Goal: Task Accomplishment & Management: Manage account settings

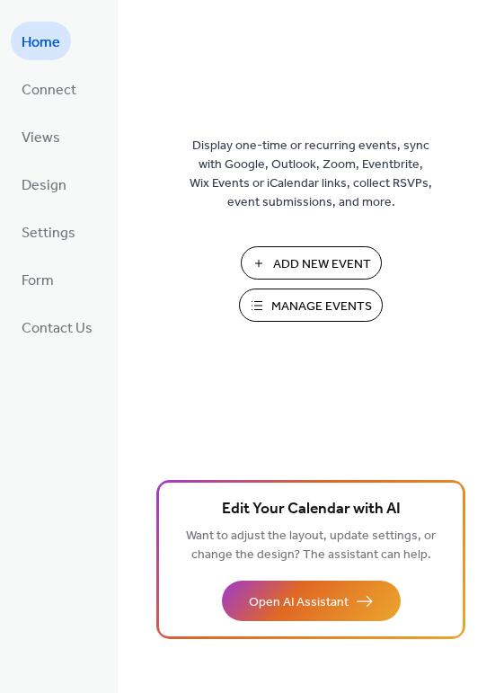
click at [290, 310] on span "Manage Events" at bounding box center [321, 306] width 101 height 19
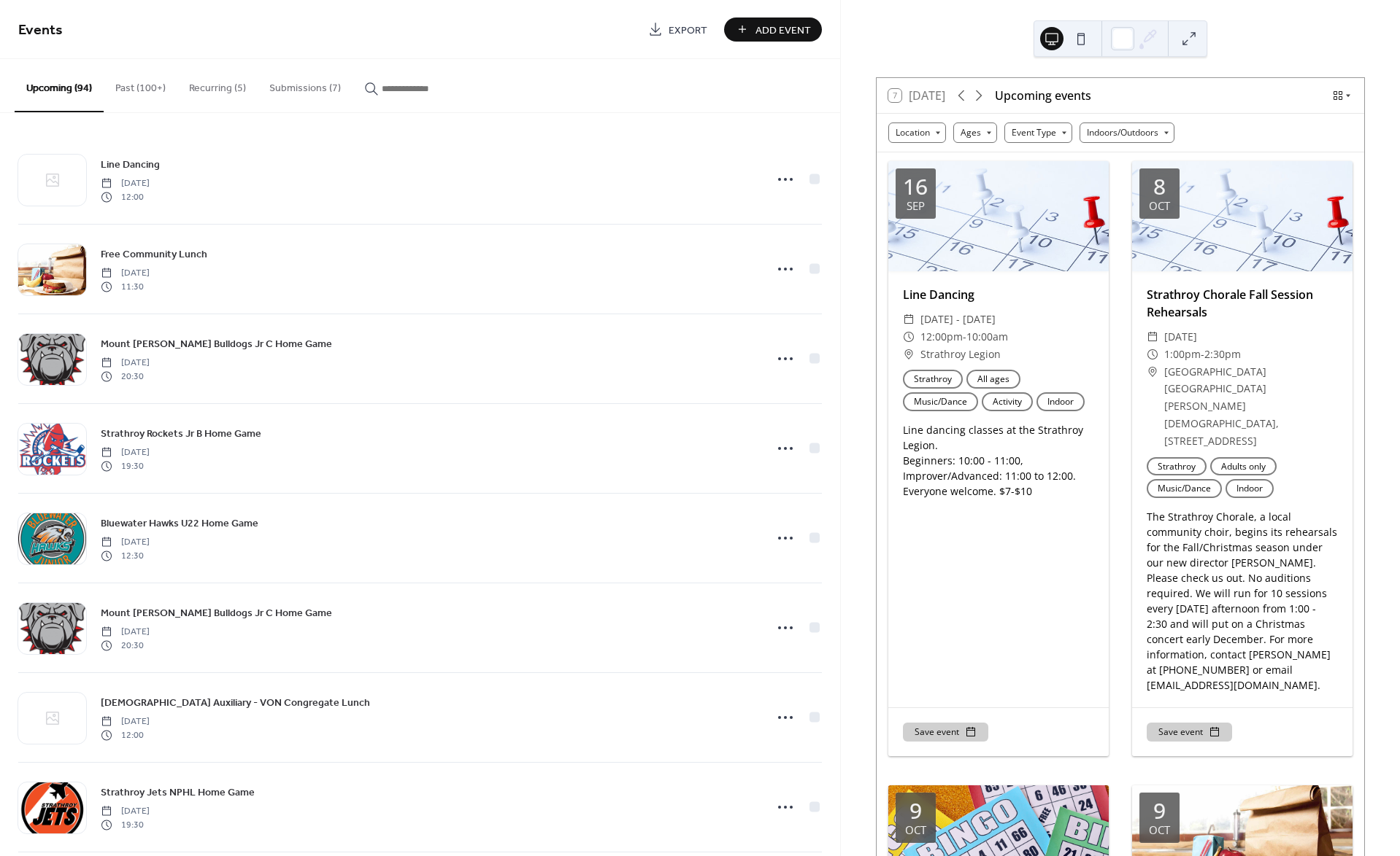
click at [314, 84] on button "Submissions (7)" at bounding box center [305, 85] width 95 height 52
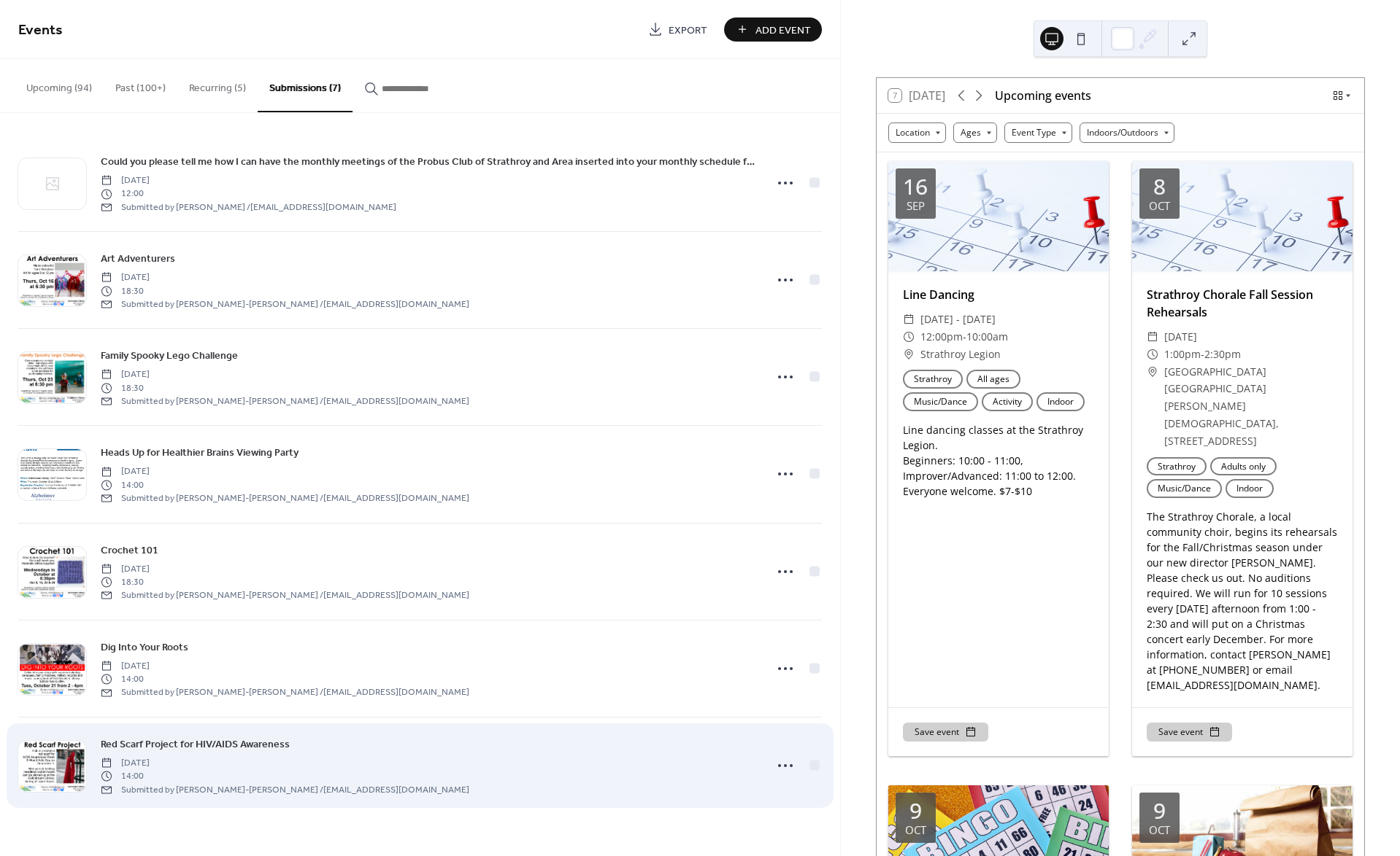
click at [522, 767] on div "Red Scarf Project for HIV/AIDS Awareness Wednesday, October 8, 2025 14:00 Submi…" at bounding box center [428, 766] width 655 height 60
click at [522, 757] on div "Red Scarf Project for HIV/AIDS Awareness Wednesday, October 8, 2025 14:00 Submi…" at bounding box center [428, 766] width 655 height 60
click at [785, 767] on icon at bounding box center [785, 766] width 24 height 24
drag, startPoint x: 642, startPoint y: 759, endPoint x: 551, endPoint y: 760, distance: 91.0
click at [627, 759] on div "Red Scarf Project for HIV/AIDS Awareness Wednesday, October 8, 2025 14:00 Submi…" at bounding box center [428, 766] width 655 height 60
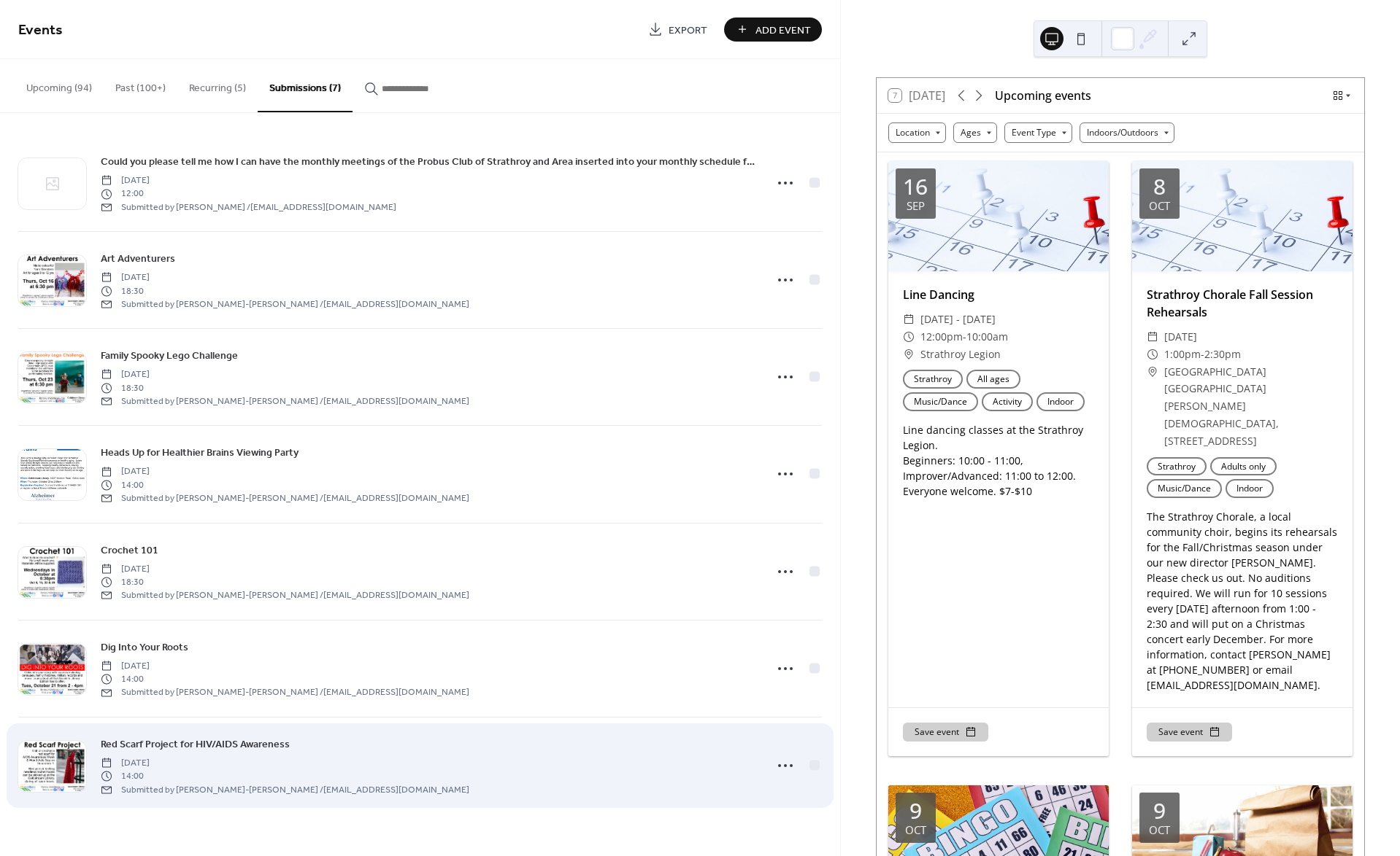
click at [259, 741] on span "Red Scarf Project for HIV/AIDS Awareness" at bounding box center [195, 744] width 189 height 15
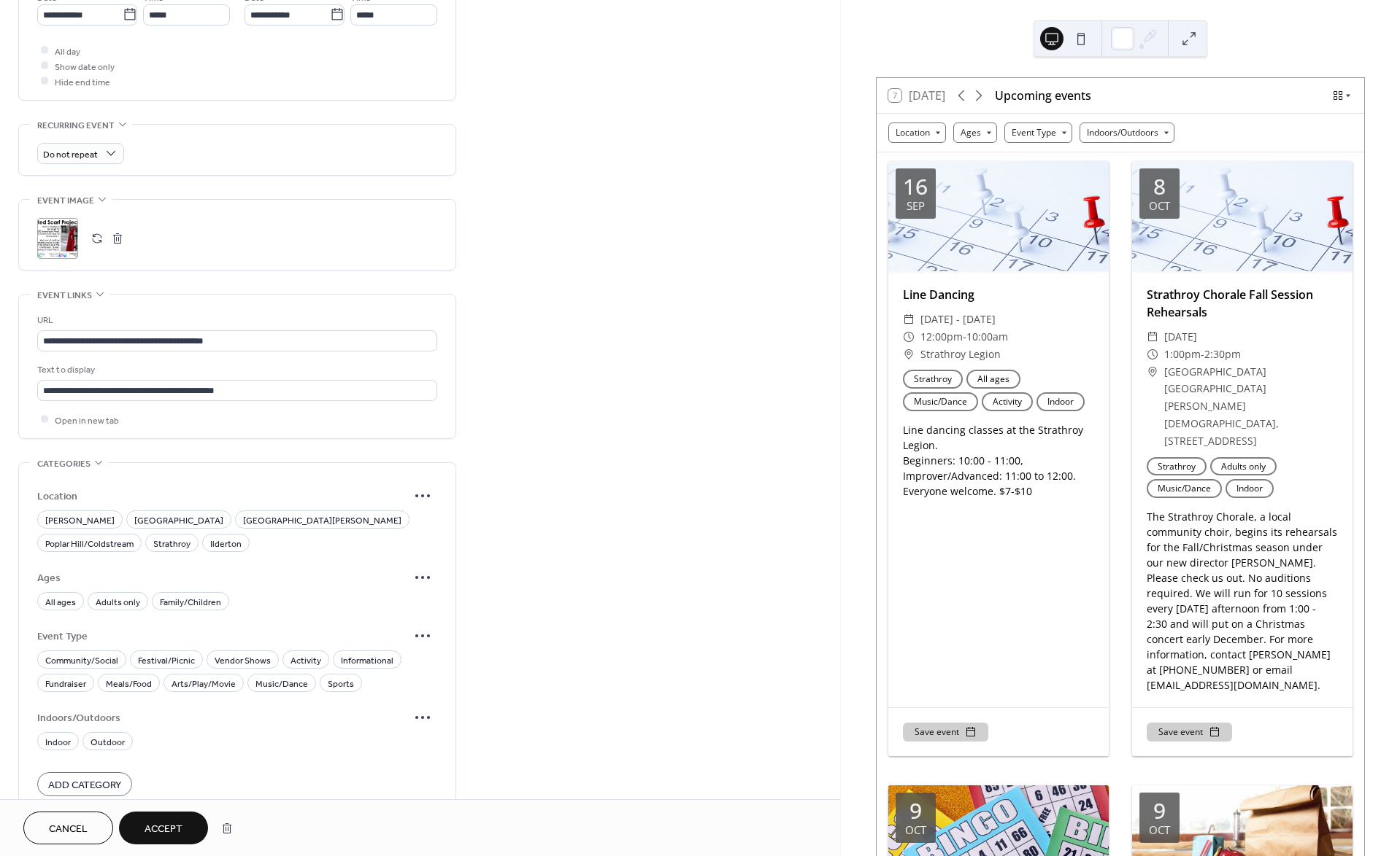
scroll to position [655, 0]
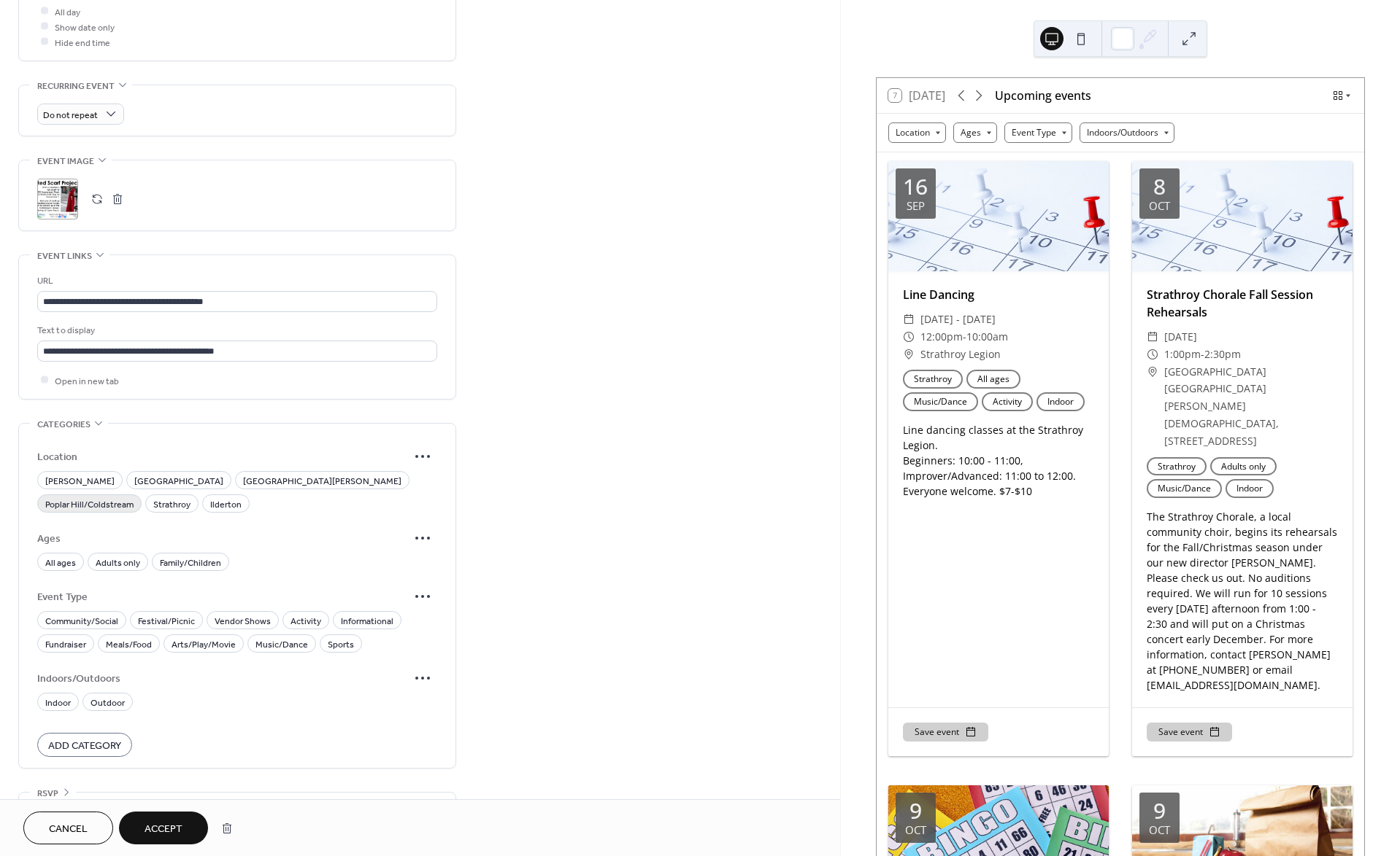
click at [133, 497] on span "Poplar Hill/Coldstream" at bounding box center [89, 504] width 89 height 15
click at [61, 564] on span "All ages" at bounding box center [61, 563] width 31 height 15
drag, startPoint x: 306, startPoint y: 618, endPoint x: 366, endPoint y: 612, distance: 60.3
click at [310, 617] on span "Activity" at bounding box center [306, 620] width 31 height 15
click at [369, 616] on span "Informational" at bounding box center [366, 620] width 53 height 15
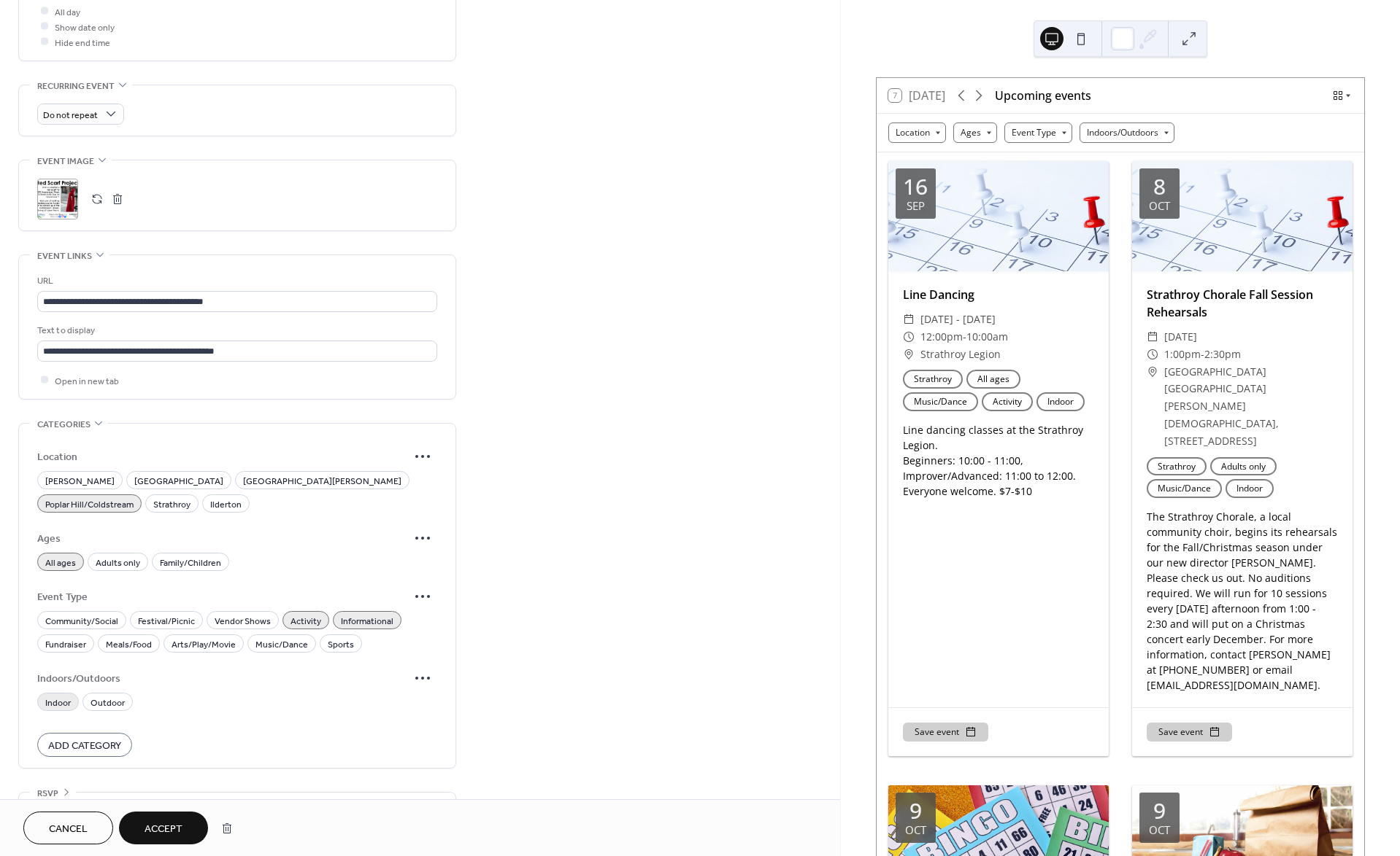
drag, startPoint x: 60, startPoint y: 694, endPoint x: 69, endPoint y: 699, distance: 10.3
click at [59, 695] on span "Indoor" at bounding box center [58, 703] width 25 height 15
click at [102, 745] on span "Add Category" at bounding box center [85, 746] width 73 height 15
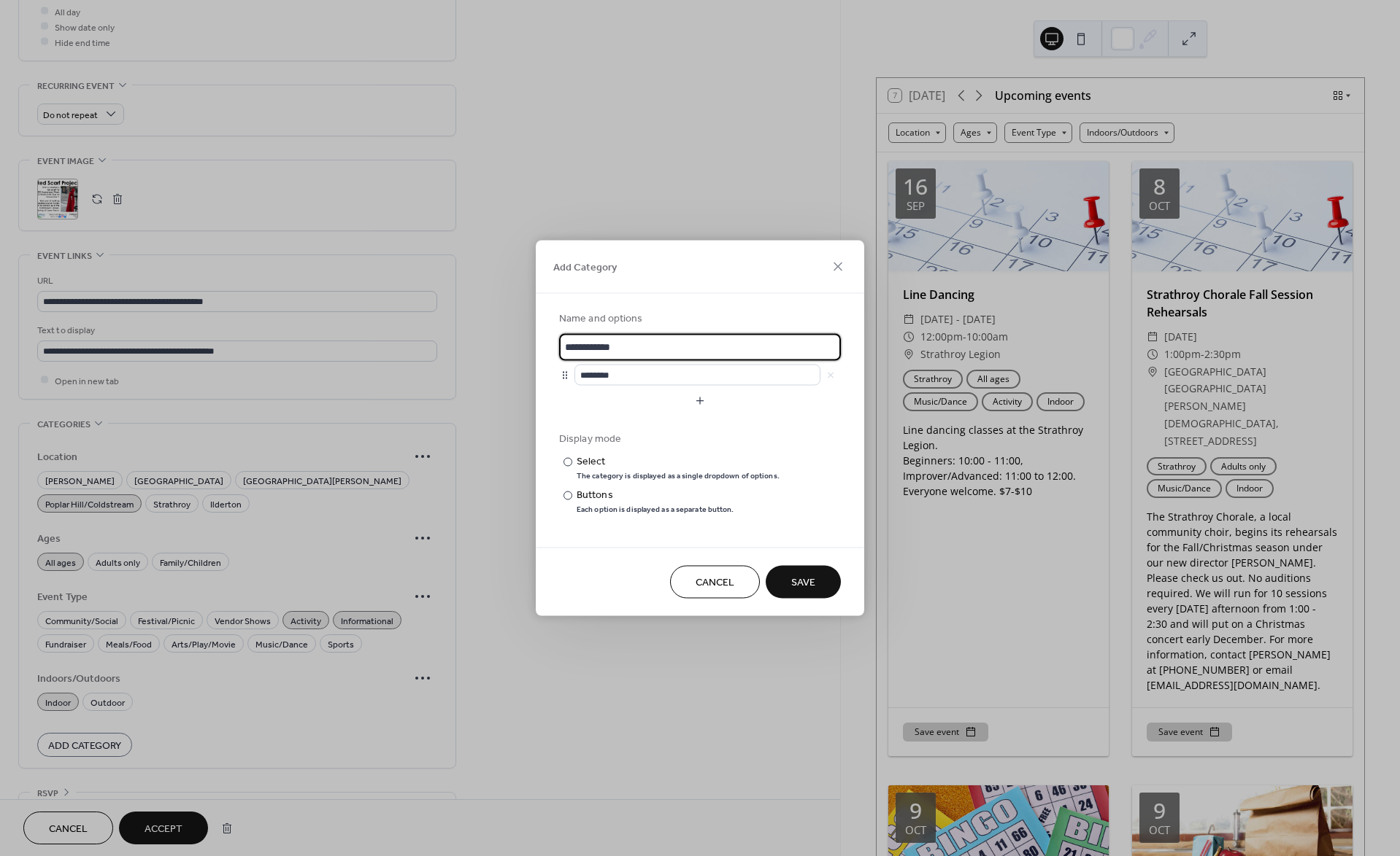
drag, startPoint x: 705, startPoint y: 585, endPoint x: 450, endPoint y: 606, distance: 255.9
click at [702, 585] on span "Cancel" at bounding box center [715, 583] width 39 height 15
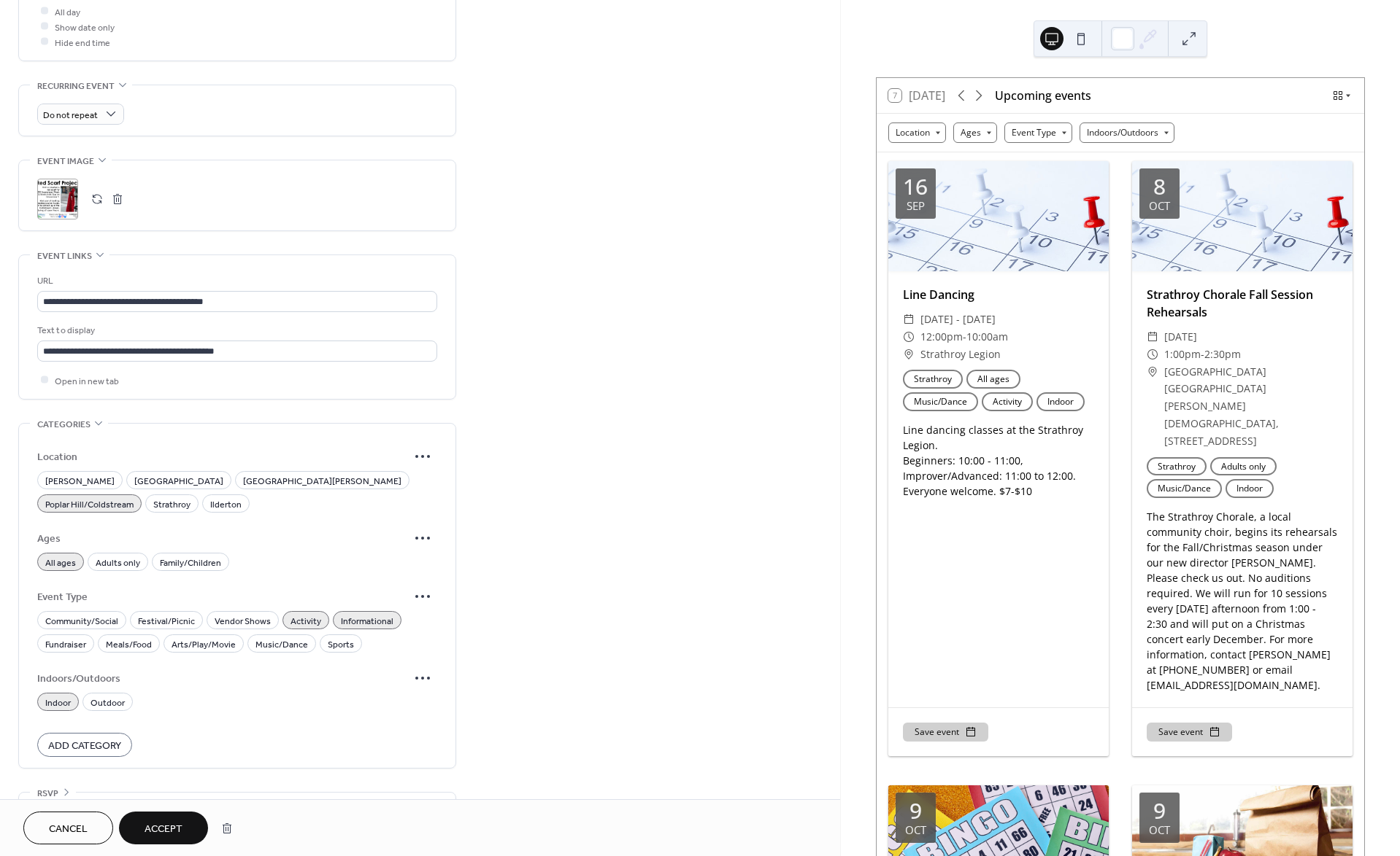
scroll to position [690, 0]
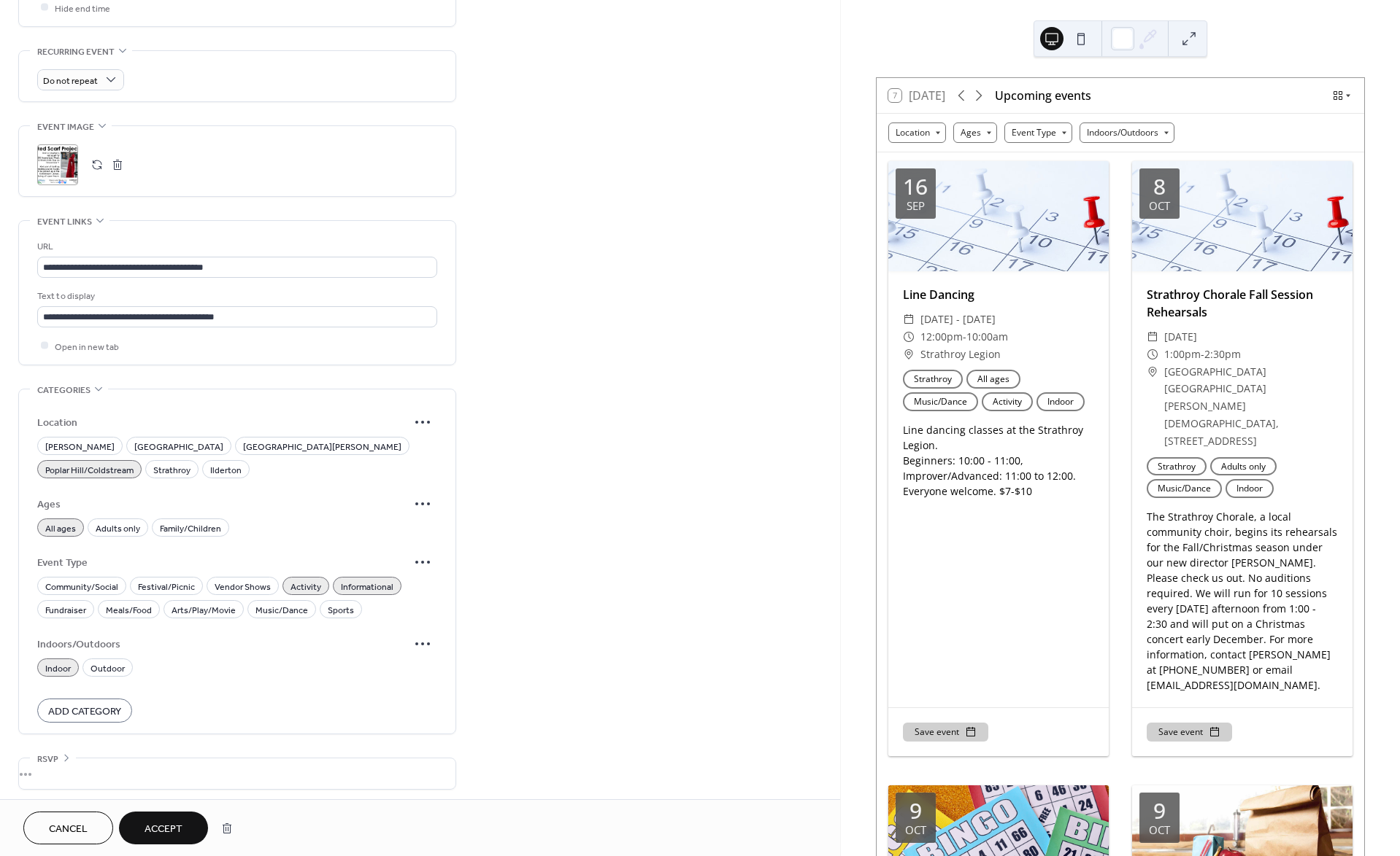
click at [162, 819] on button "Accept" at bounding box center [163, 828] width 89 height 32
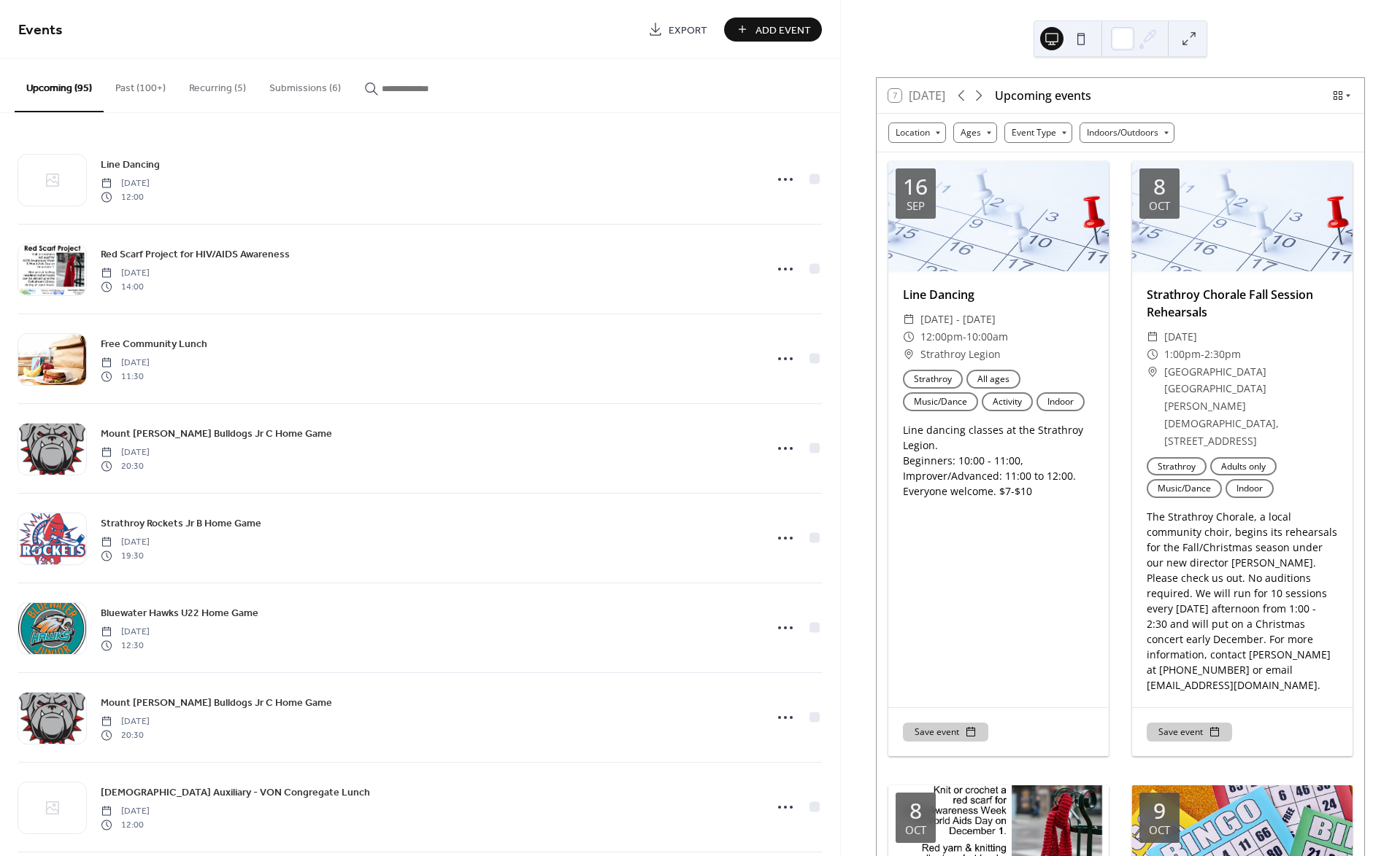
click at [291, 89] on button "Submissions (6)" at bounding box center [305, 85] width 95 height 52
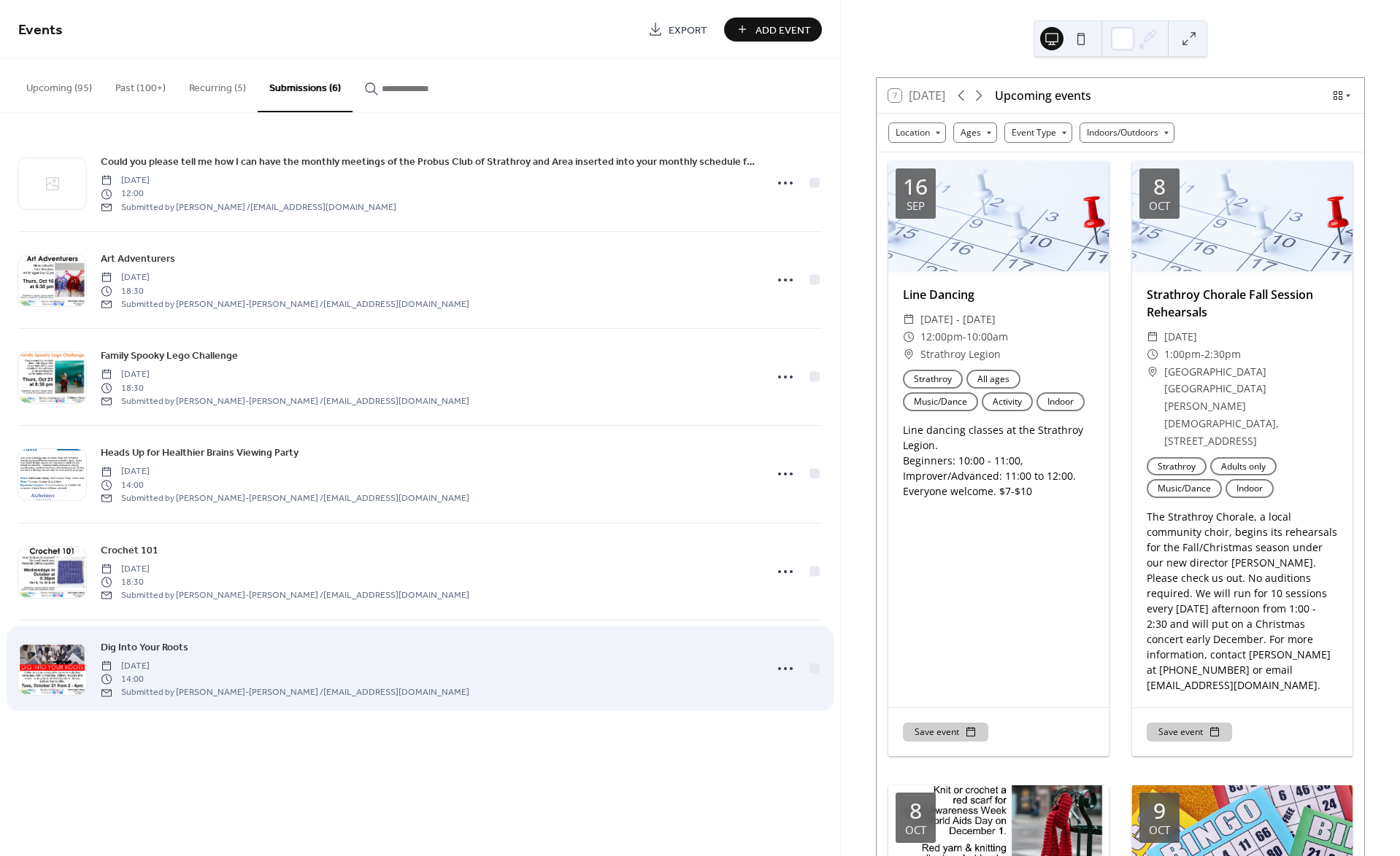
click at [216, 650] on div "Dig Into Your Roots Tuesday, October 21, 2025 14:00 Submitted by Leslie-Anne St…" at bounding box center [428, 669] width 655 height 60
click at [254, 646] on div "Dig Into Your Roots Tuesday, October 21, 2025 14:00 Submitted by Leslie-Anne St…" at bounding box center [428, 669] width 655 height 60
click at [159, 646] on span "Dig Into Your Roots" at bounding box center [145, 647] width 88 height 15
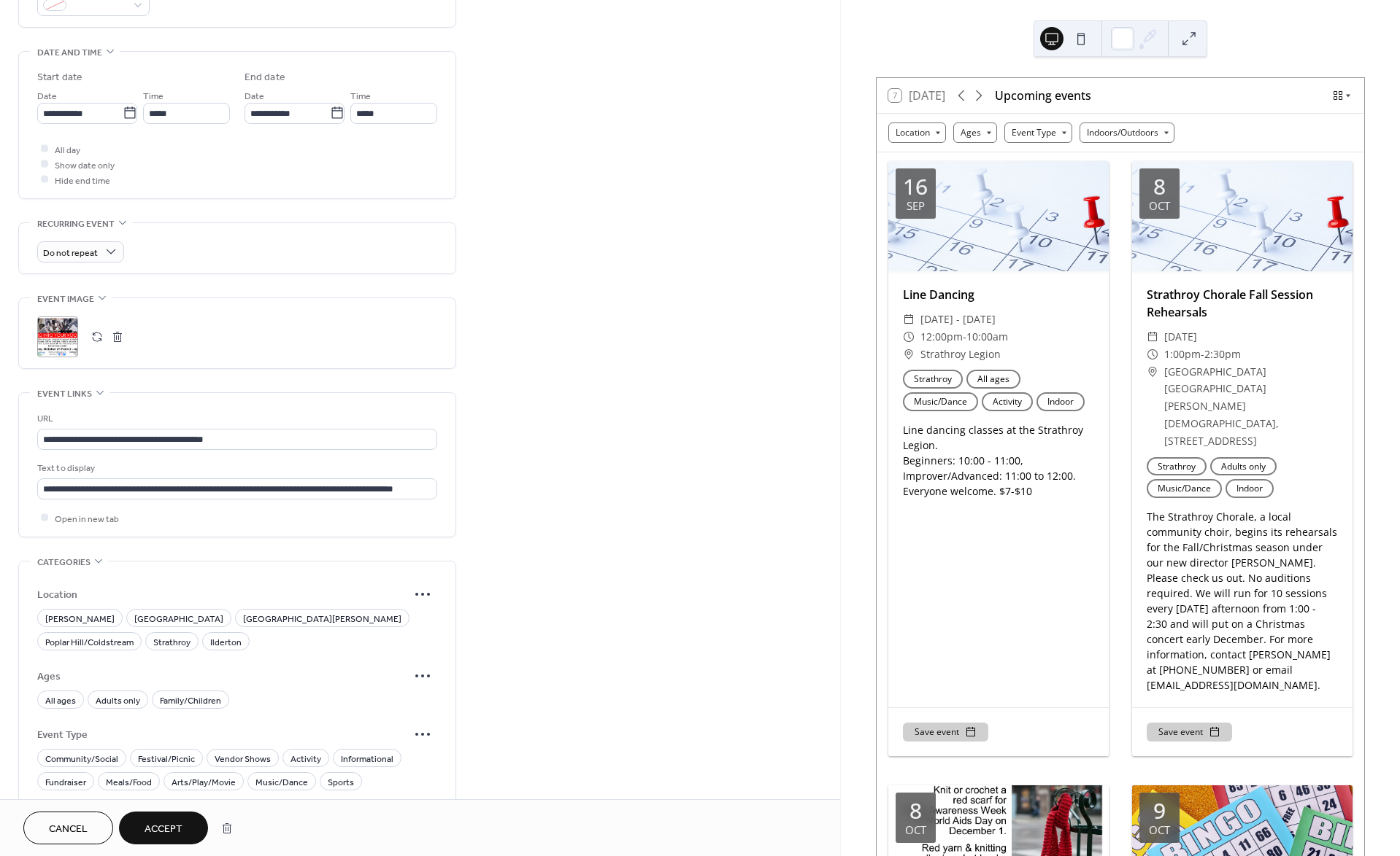
scroll to position [561, 0]
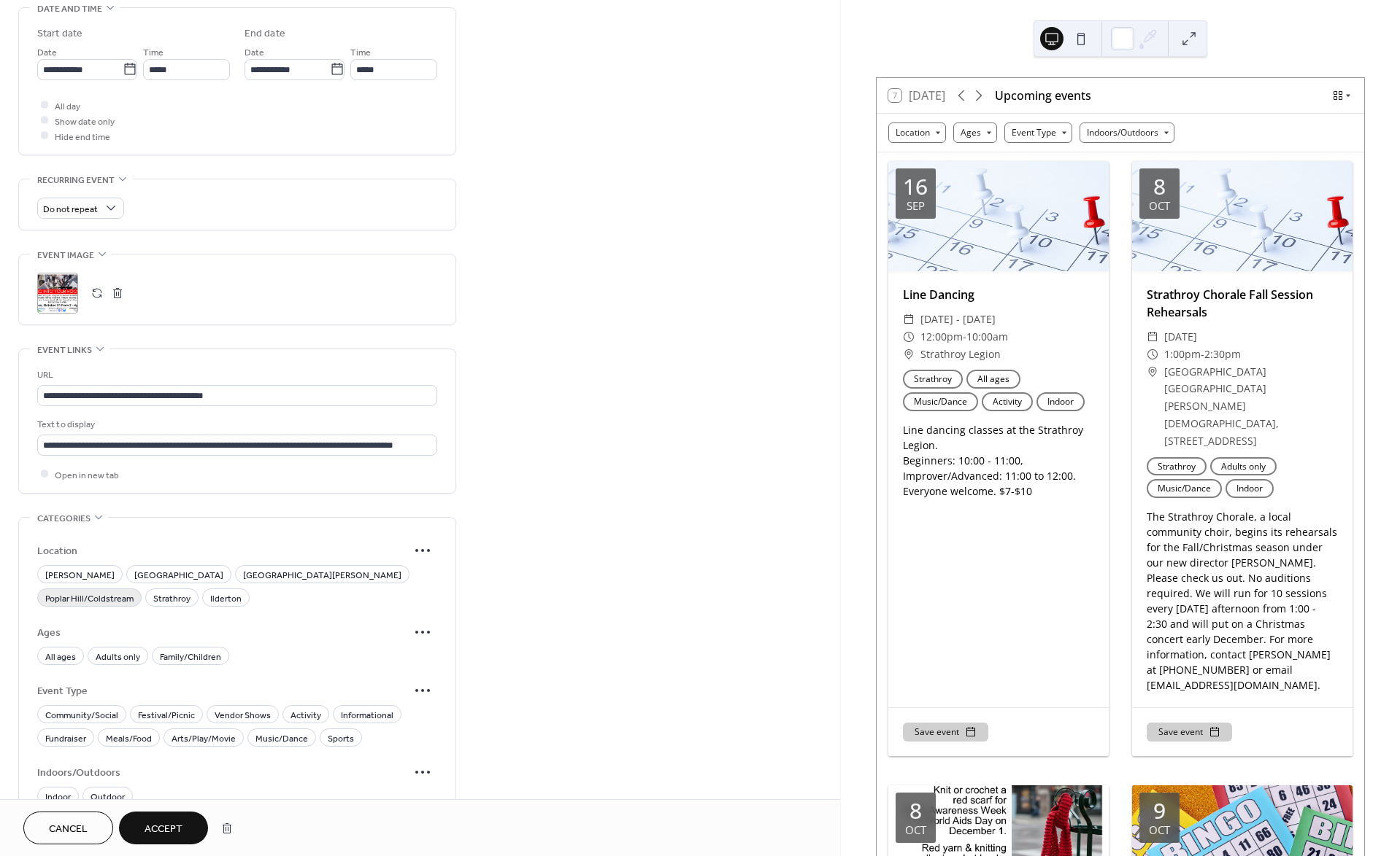
click at [133, 591] on span "Poplar Hill/Coldstream" at bounding box center [89, 599] width 89 height 15
click at [58, 649] on span "All ages" at bounding box center [61, 656] width 31 height 15
drag, startPoint x: 317, startPoint y: 713, endPoint x: 345, endPoint y: 713, distance: 28.0
click at [318, 713] on div "Activity" at bounding box center [306, 715] width 46 height 18
drag, startPoint x: 357, startPoint y: 713, endPoint x: 325, endPoint y: 723, distance: 33.5
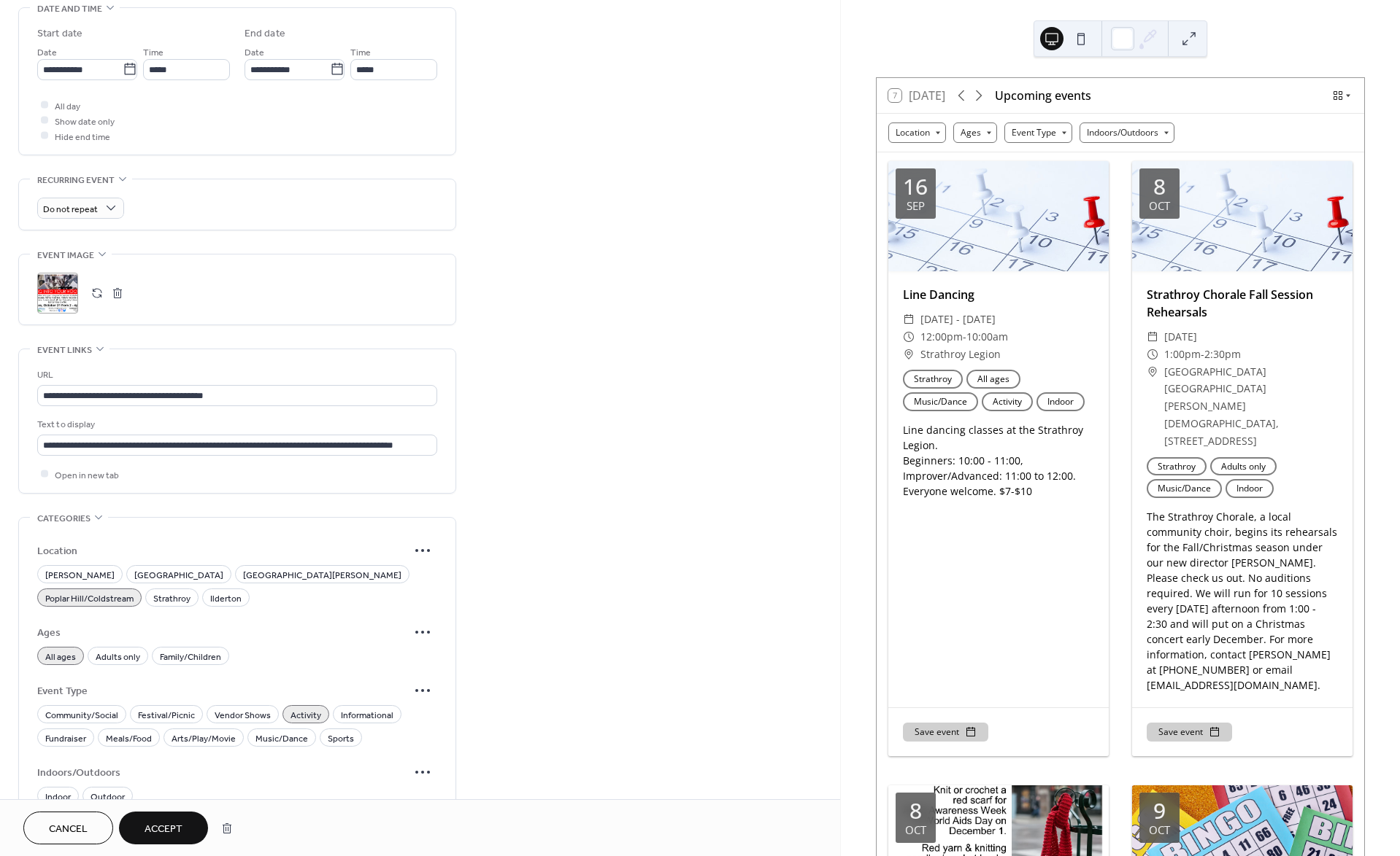
click at [355, 713] on span "Informational" at bounding box center [366, 715] width 53 height 15
drag, startPoint x: 59, startPoint y: 792, endPoint x: 66, endPoint y: 811, distance: 20.2
click at [58, 792] on span "Indoor" at bounding box center [58, 797] width 25 height 15
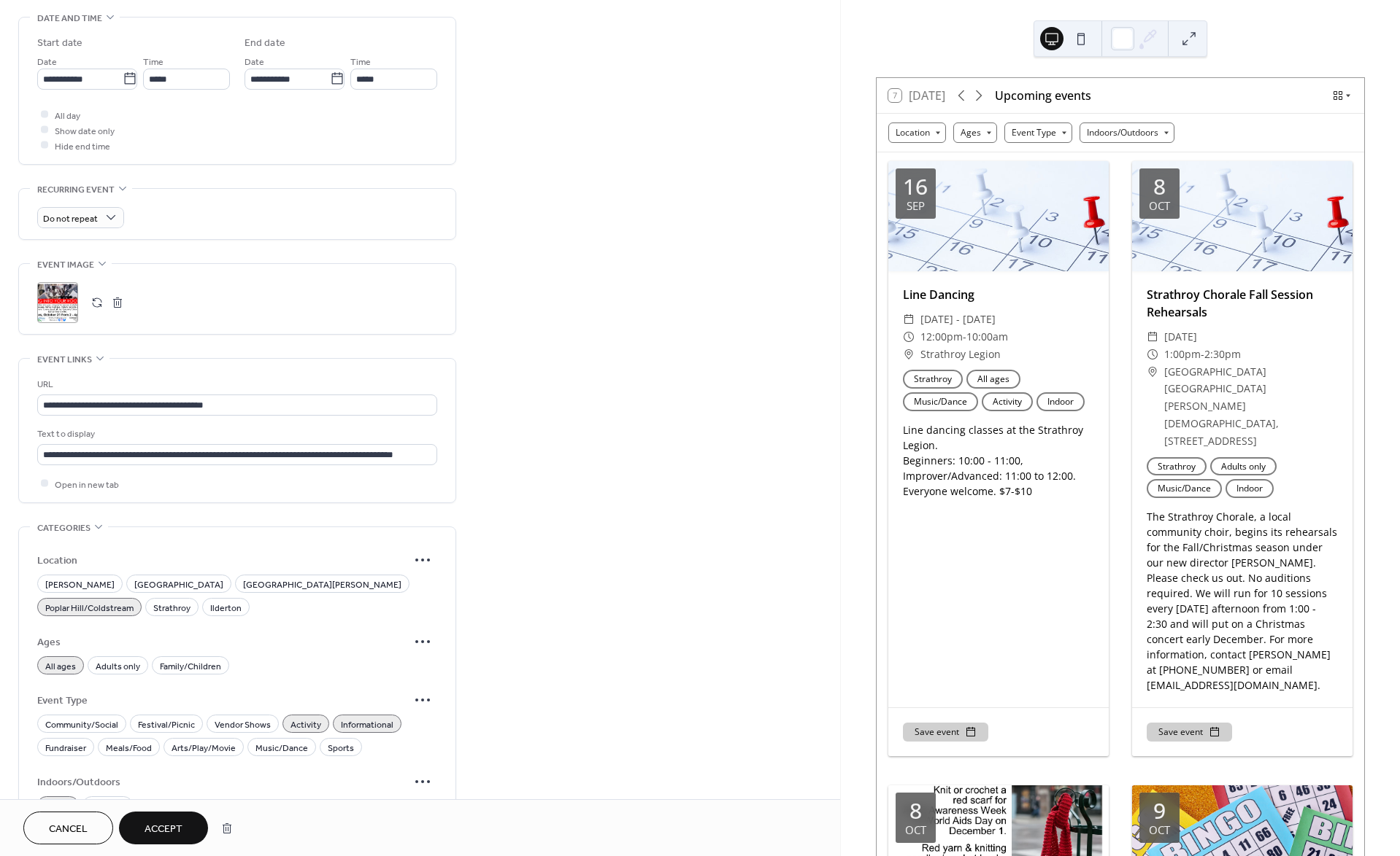
scroll to position [690, 0]
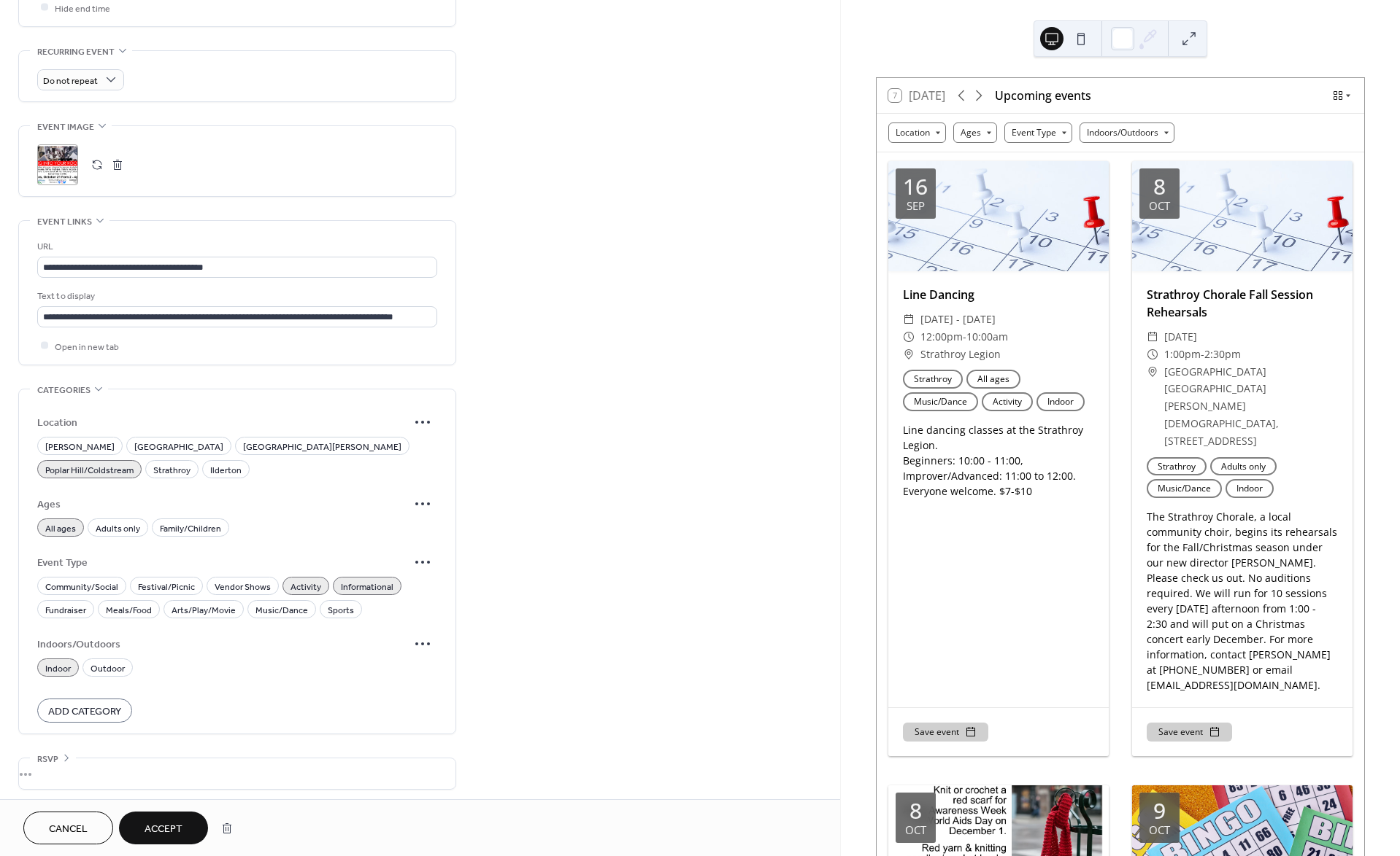
click at [163, 832] on span "Accept" at bounding box center [163, 829] width 38 height 15
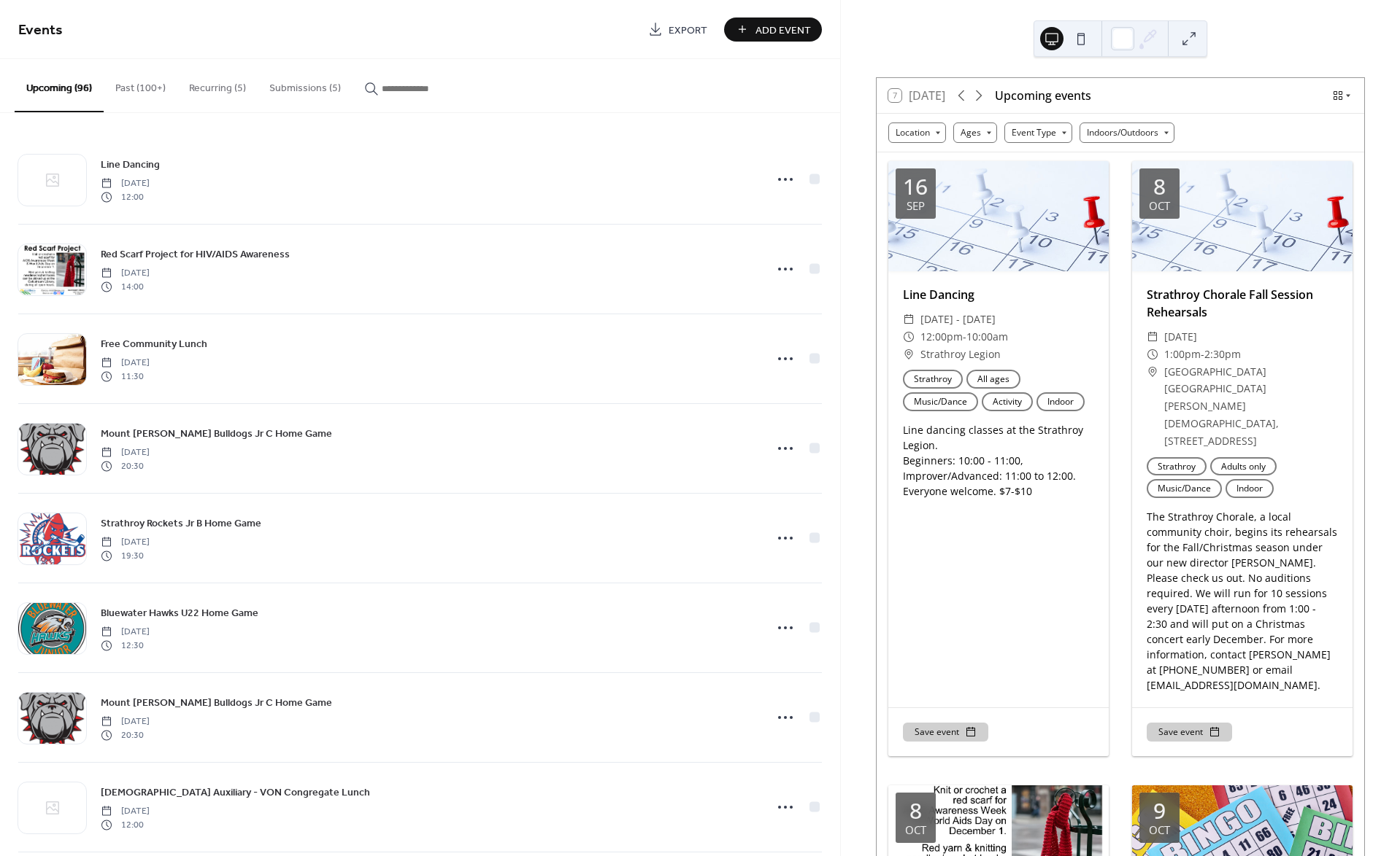
click at [292, 87] on button "Submissions (5)" at bounding box center [305, 85] width 95 height 52
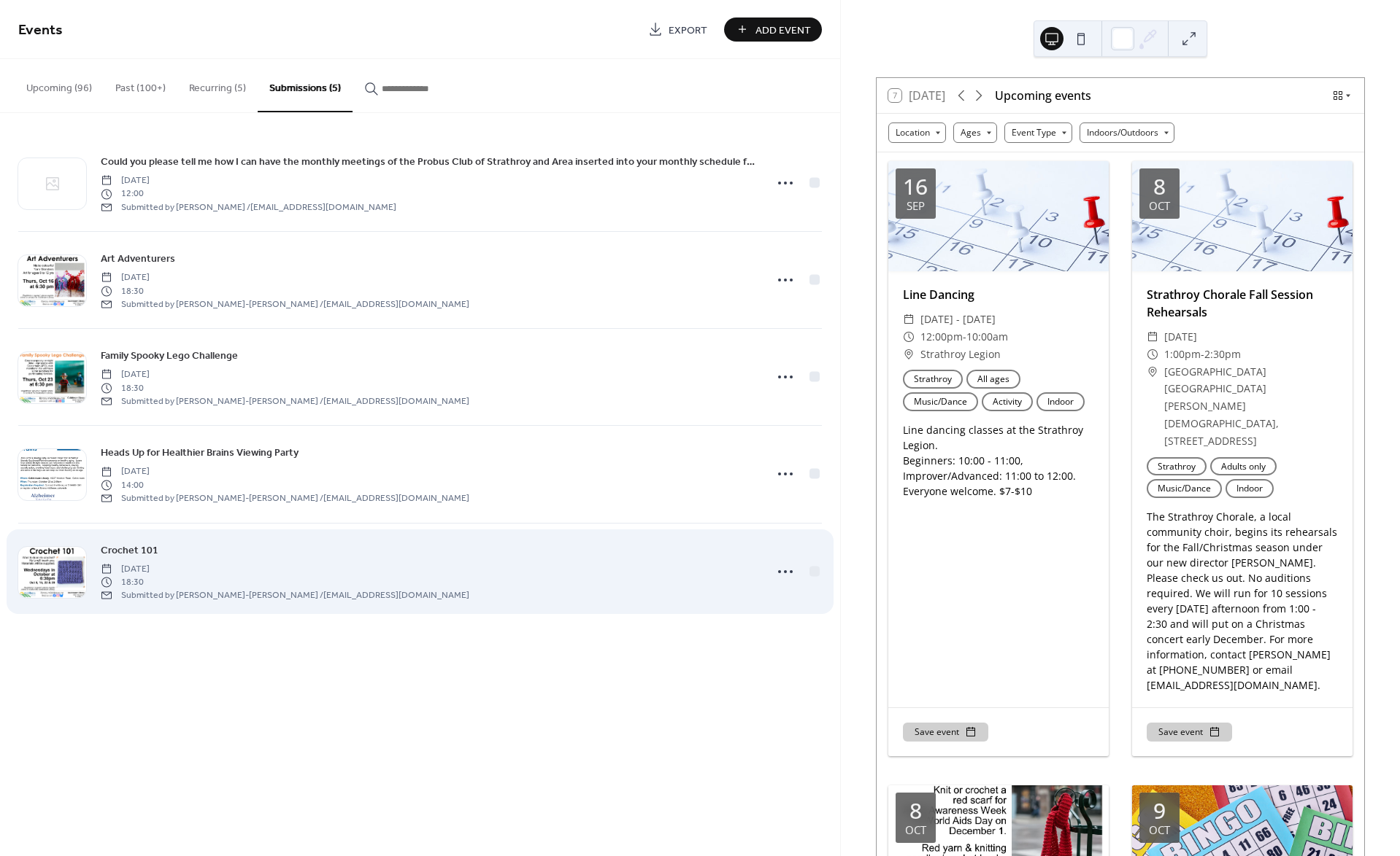
click at [137, 551] on span "Crochet 101" at bounding box center [129, 550] width 58 height 15
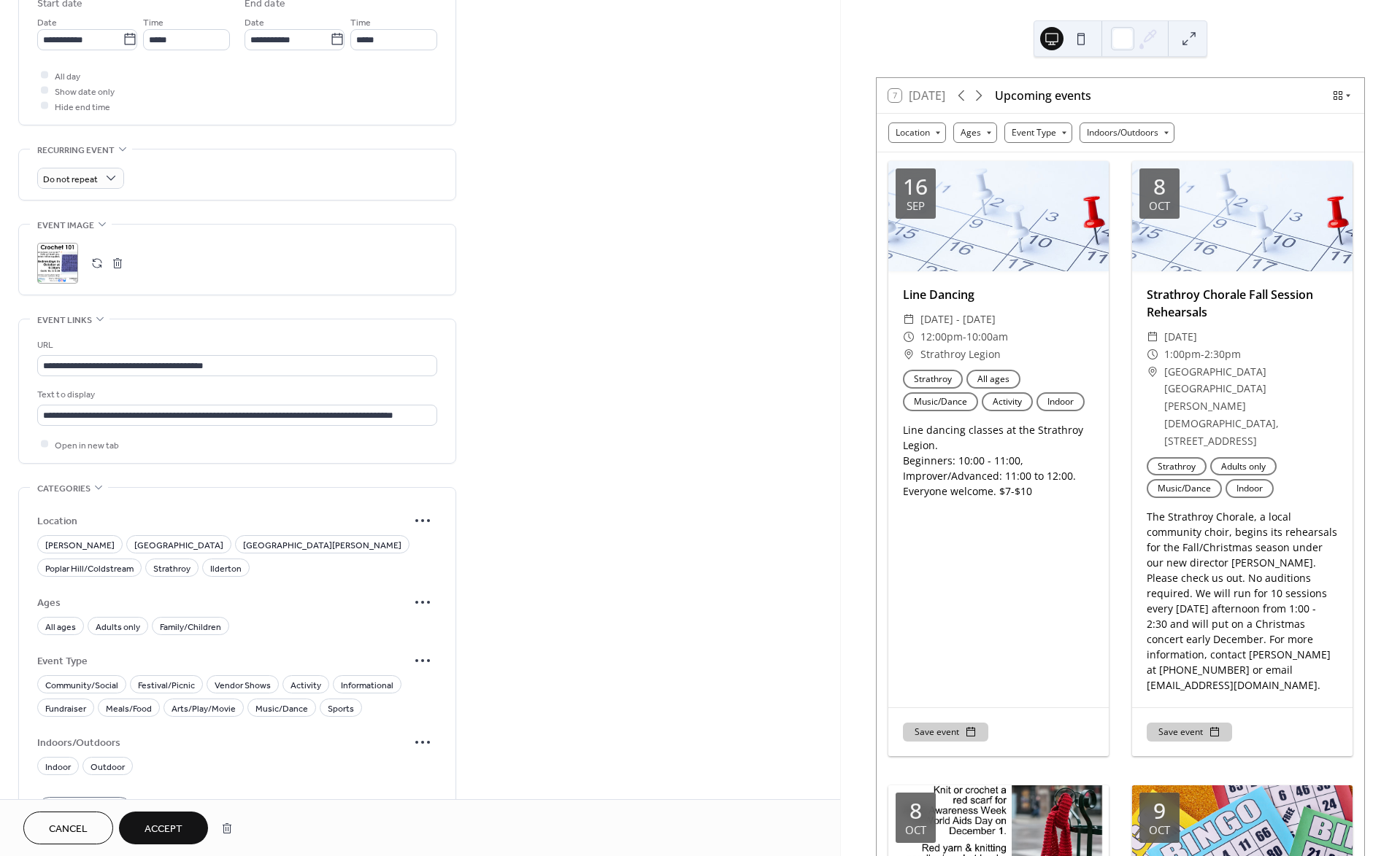
scroll to position [690, 0]
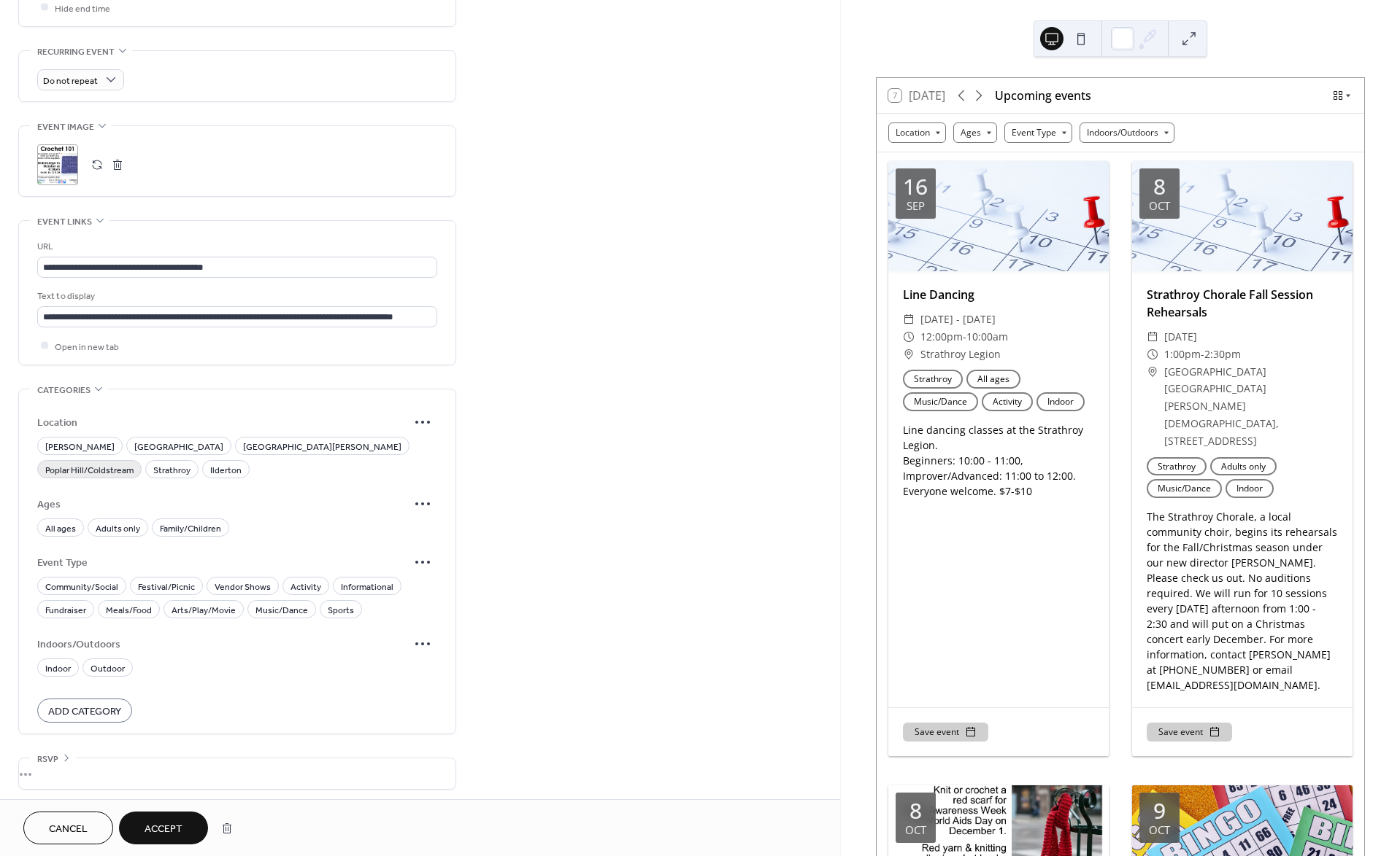
click at [133, 462] on span "Poplar Hill/Coldstream" at bounding box center [89, 469] width 89 height 15
drag, startPoint x: 53, startPoint y: 526, endPoint x: 162, endPoint y: 556, distance: 113.1
click at [53, 526] on span "All ages" at bounding box center [61, 528] width 31 height 15
drag, startPoint x: 300, startPoint y: 584, endPoint x: 310, endPoint y: 583, distance: 10.0
click at [303, 583] on span "Activity" at bounding box center [306, 586] width 31 height 15
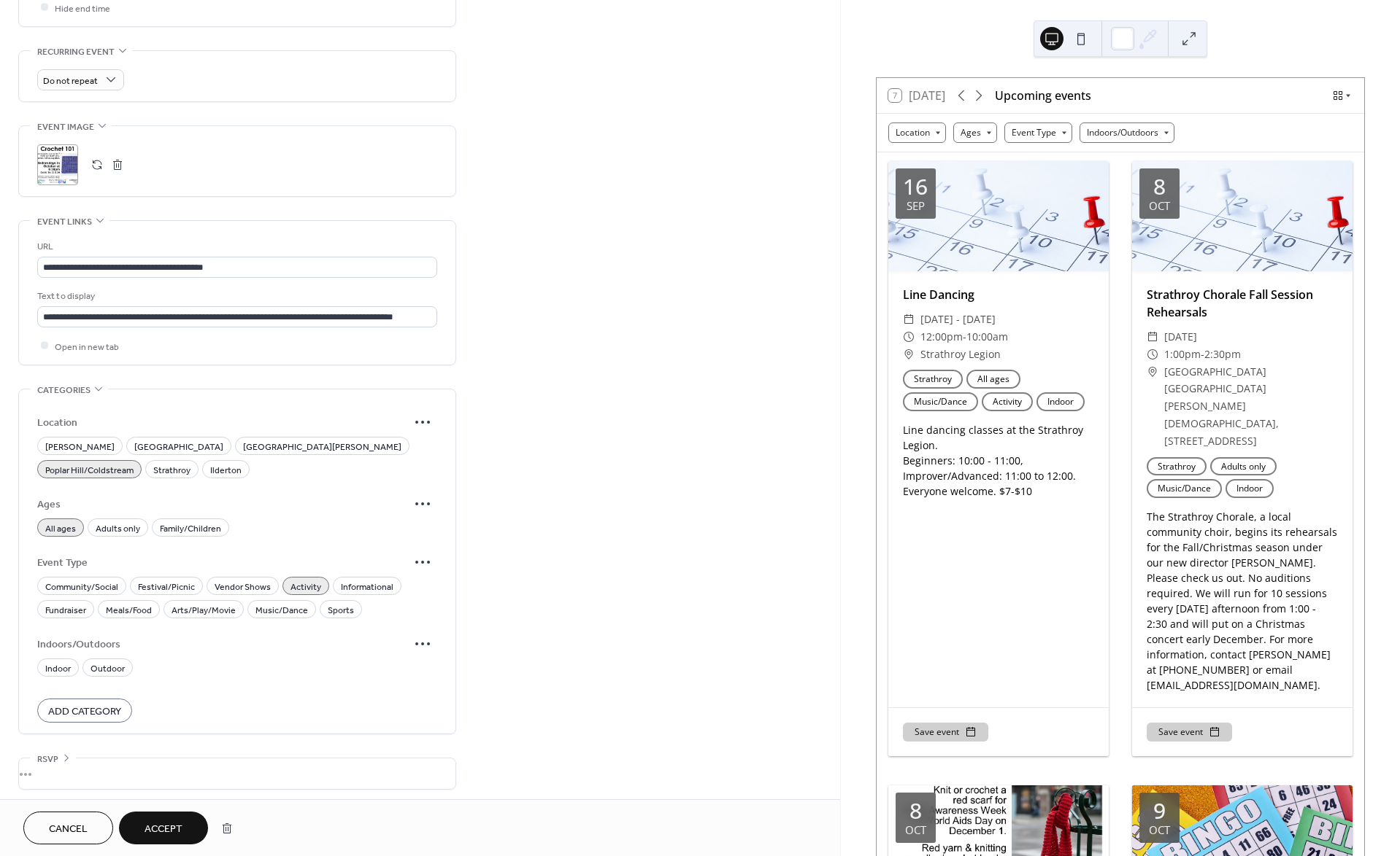
drag, startPoint x: 343, startPoint y: 583, endPoint x: 177, endPoint y: 655, distance: 180.9
click at [340, 584] on span "Informational" at bounding box center [366, 586] width 53 height 15
click at [52, 670] on span "Indoor" at bounding box center [58, 668] width 25 height 15
click at [162, 828] on span "Accept" at bounding box center [163, 829] width 38 height 15
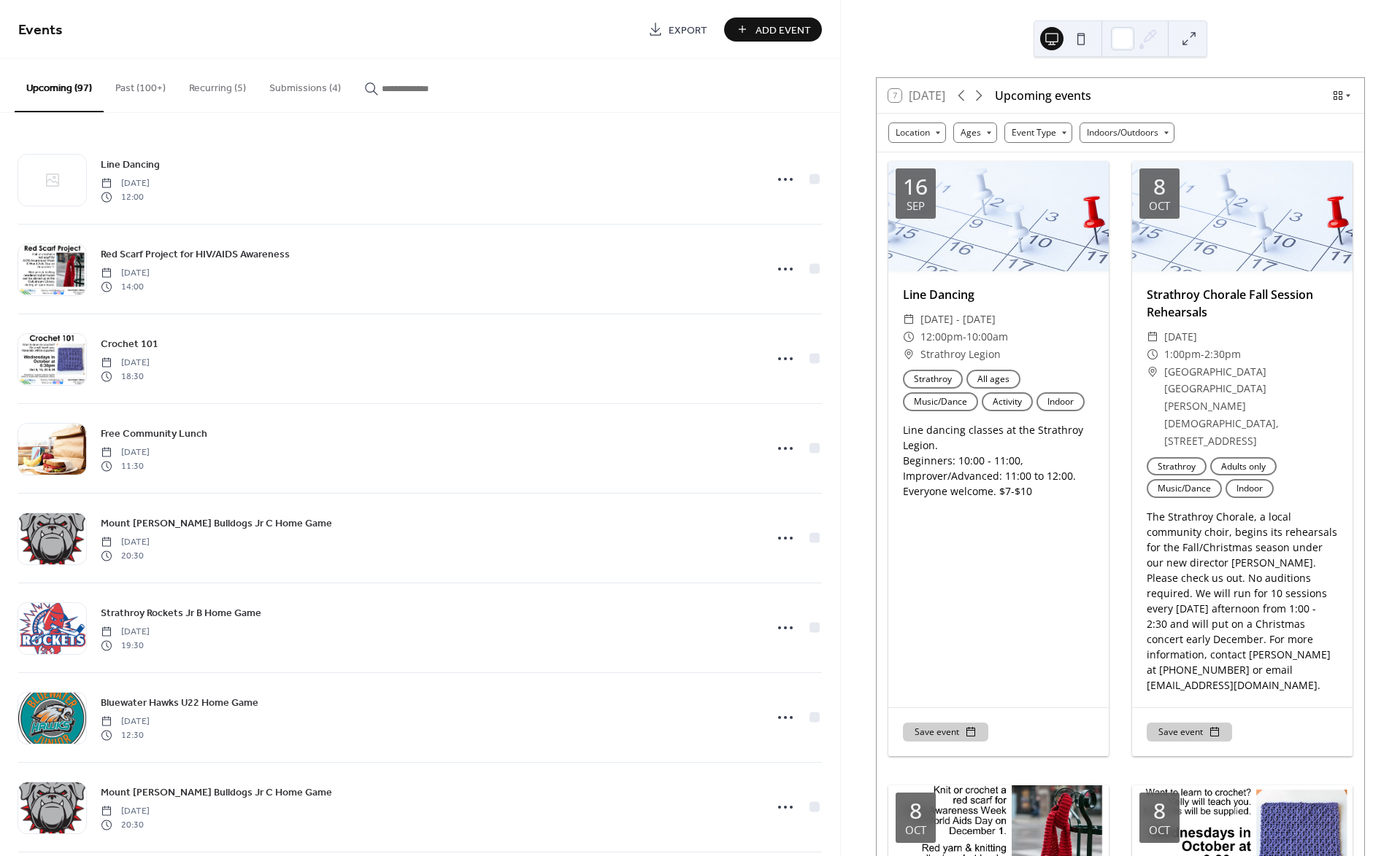
click at [279, 96] on button "Submissions (4)" at bounding box center [305, 85] width 95 height 52
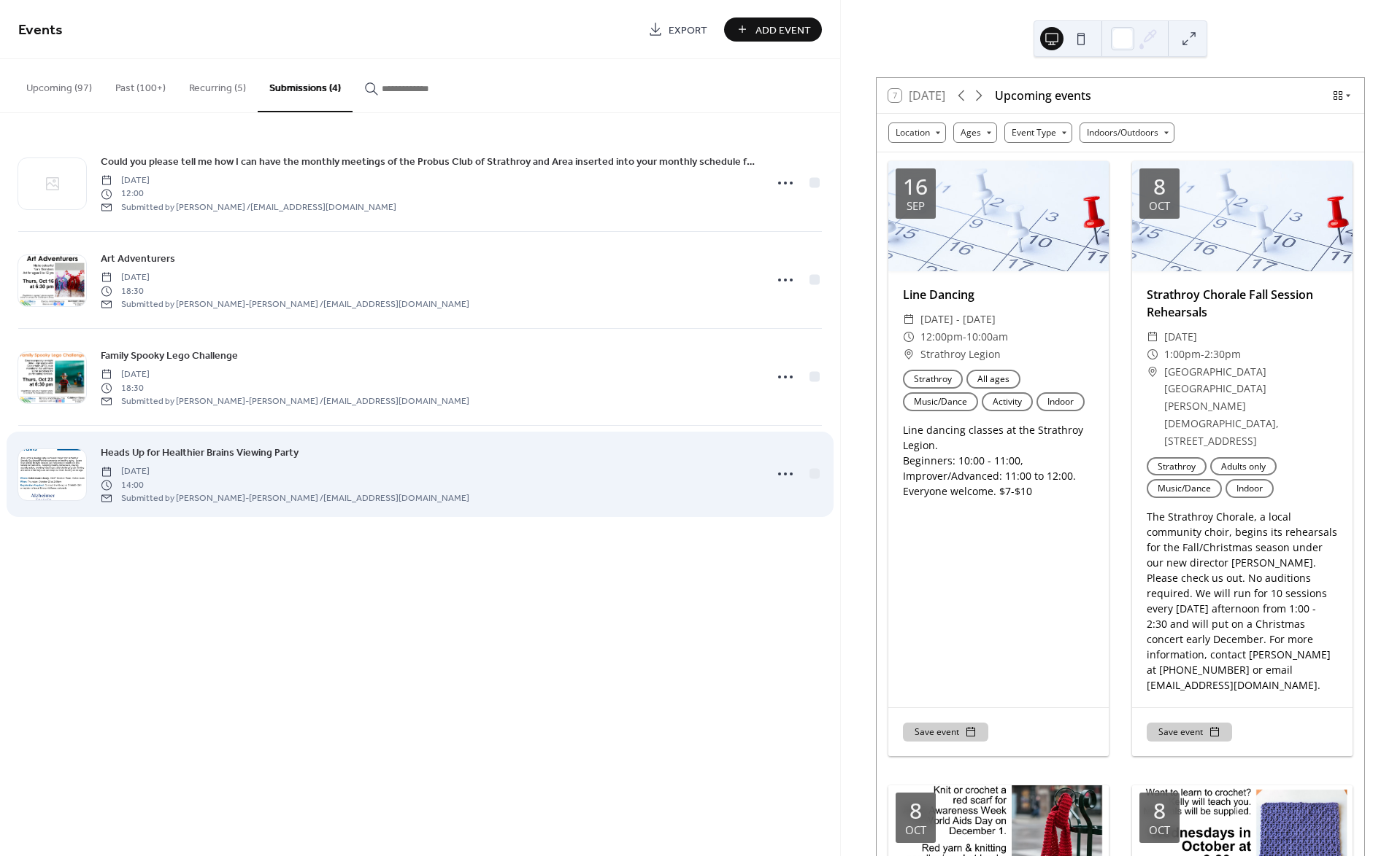
click at [225, 451] on span "Heads Up for Healthier Brains Viewing Party" at bounding box center [199, 453] width 197 height 15
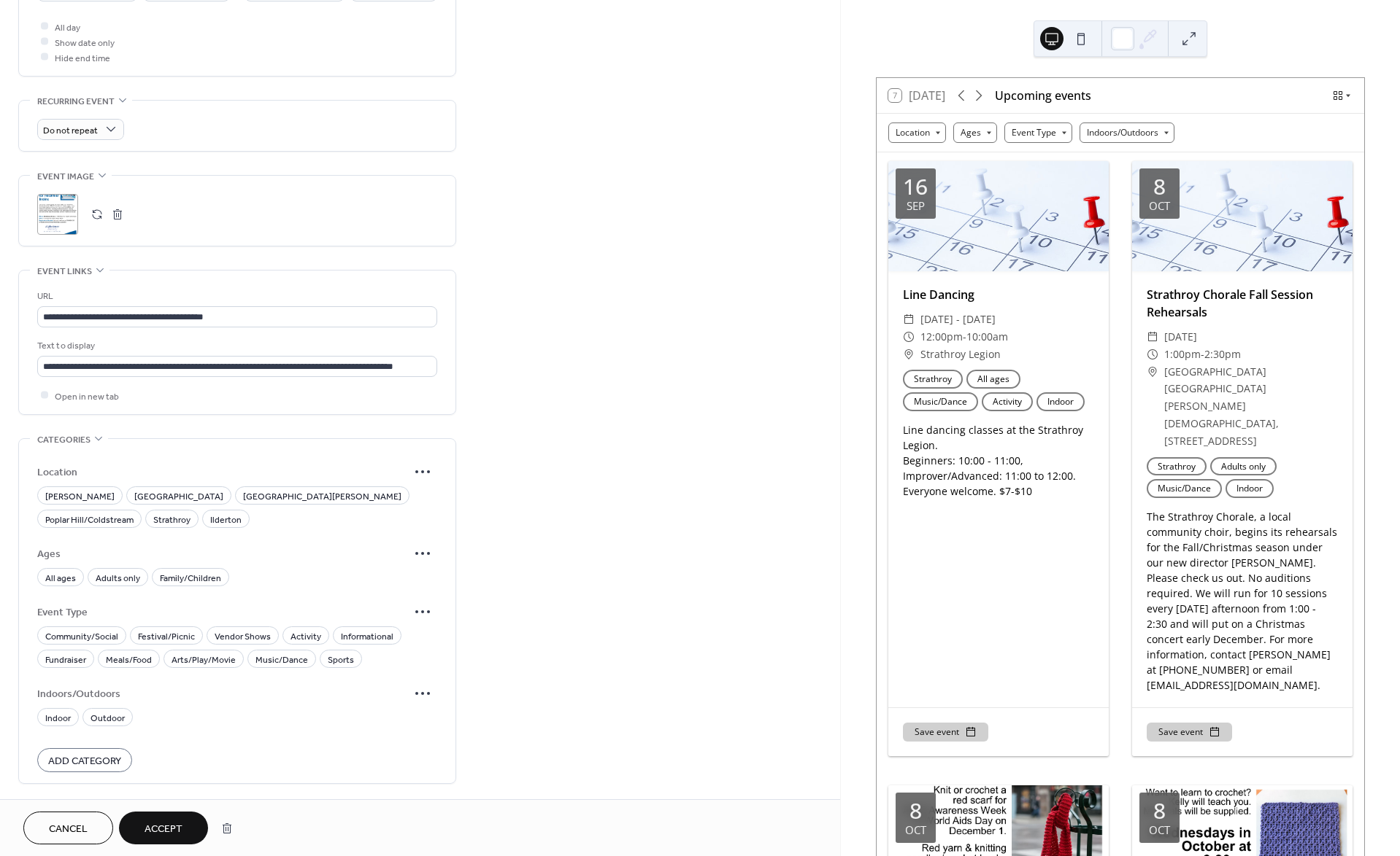
scroll to position [642, 0]
drag, startPoint x: 283, startPoint y: 493, endPoint x: 193, endPoint y: 510, distance: 91.6
click at [133, 511] on span "Poplar Hill/Coldstream" at bounding box center [89, 518] width 89 height 15
drag, startPoint x: 67, startPoint y: 569, endPoint x: 245, endPoint y: 620, distance: 185.2
click at [71, 569] on span "All ages" at bounding box center [61, 577] width 31 height 15
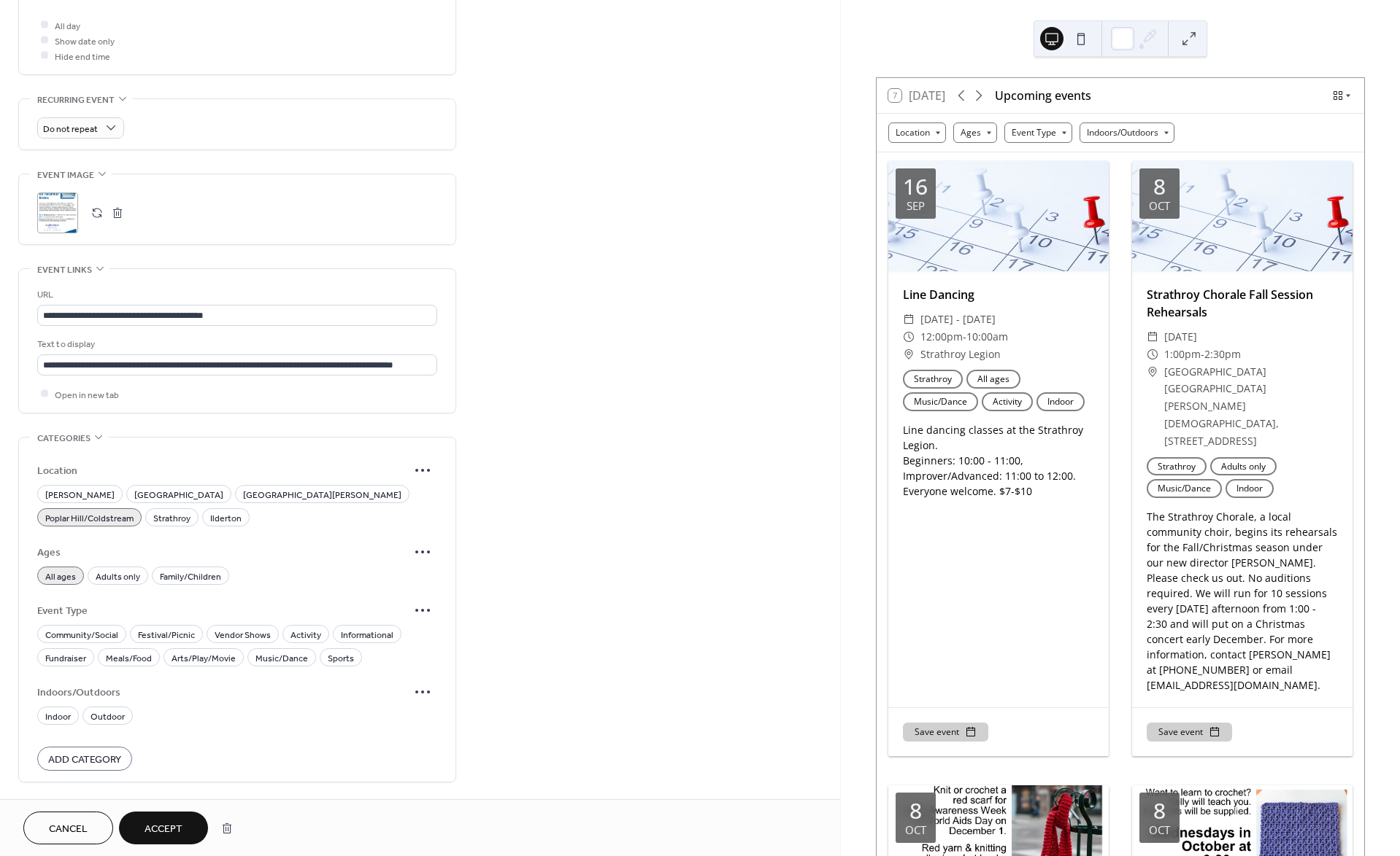
click at [313, 630] on span "Activity" at bounding box center [306, 634] width 31 height 15
click at [360, 633] on span "Informational" at bounding box center [366, 634] width 53 height 15
drag, startPoint x: 58, startPoint y: 713, endPoint x: 82, endPoint y: 711, distance: 24.1
click at [57, 712] on span "Indoor" at bounding box center [58, 716] width 25 height 15
click at [305, 634] on span "Activity" at bounding box center [306, 634] width 31 height 15
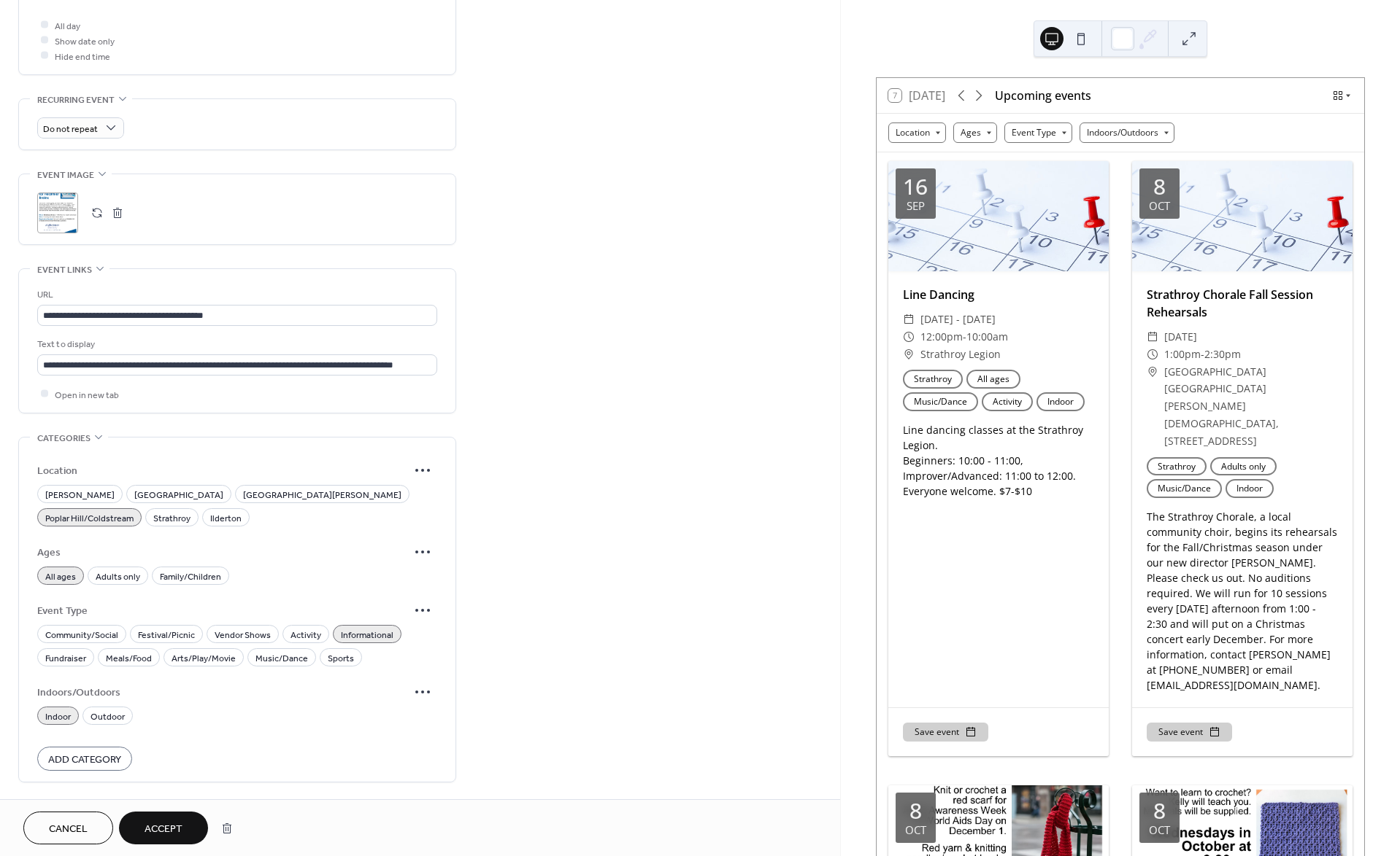
click at [95, 754] on span "Add Category" at bounding box center [85, 759] width 73 height 15
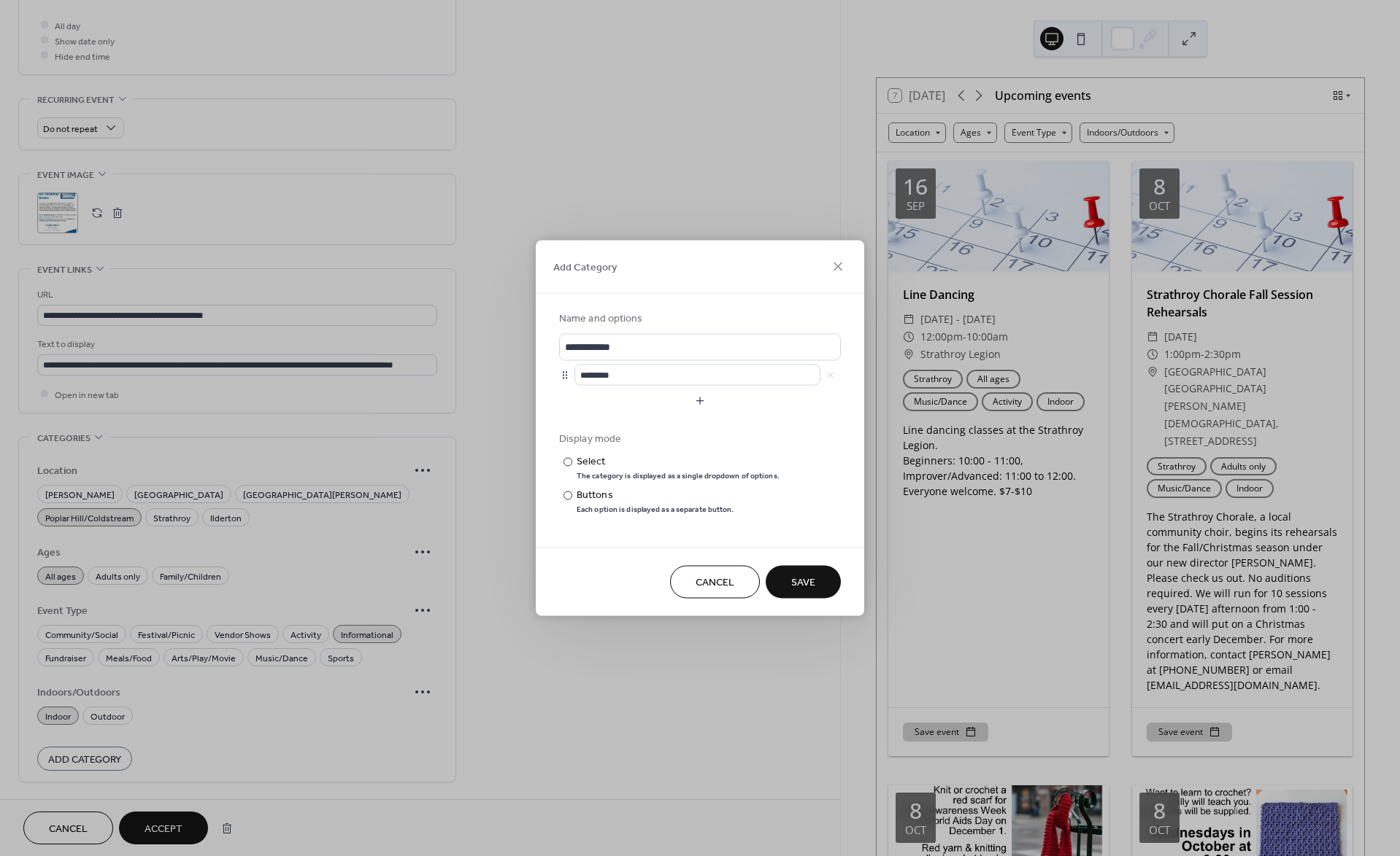
drag, startPoint x: 712, startPoint y: 586, endPoint x: 399, endPoint y: 689, distance: 329.5
click at [700, 585] on span "Cancel" at bounding box center [715, 583] width 39 height 15
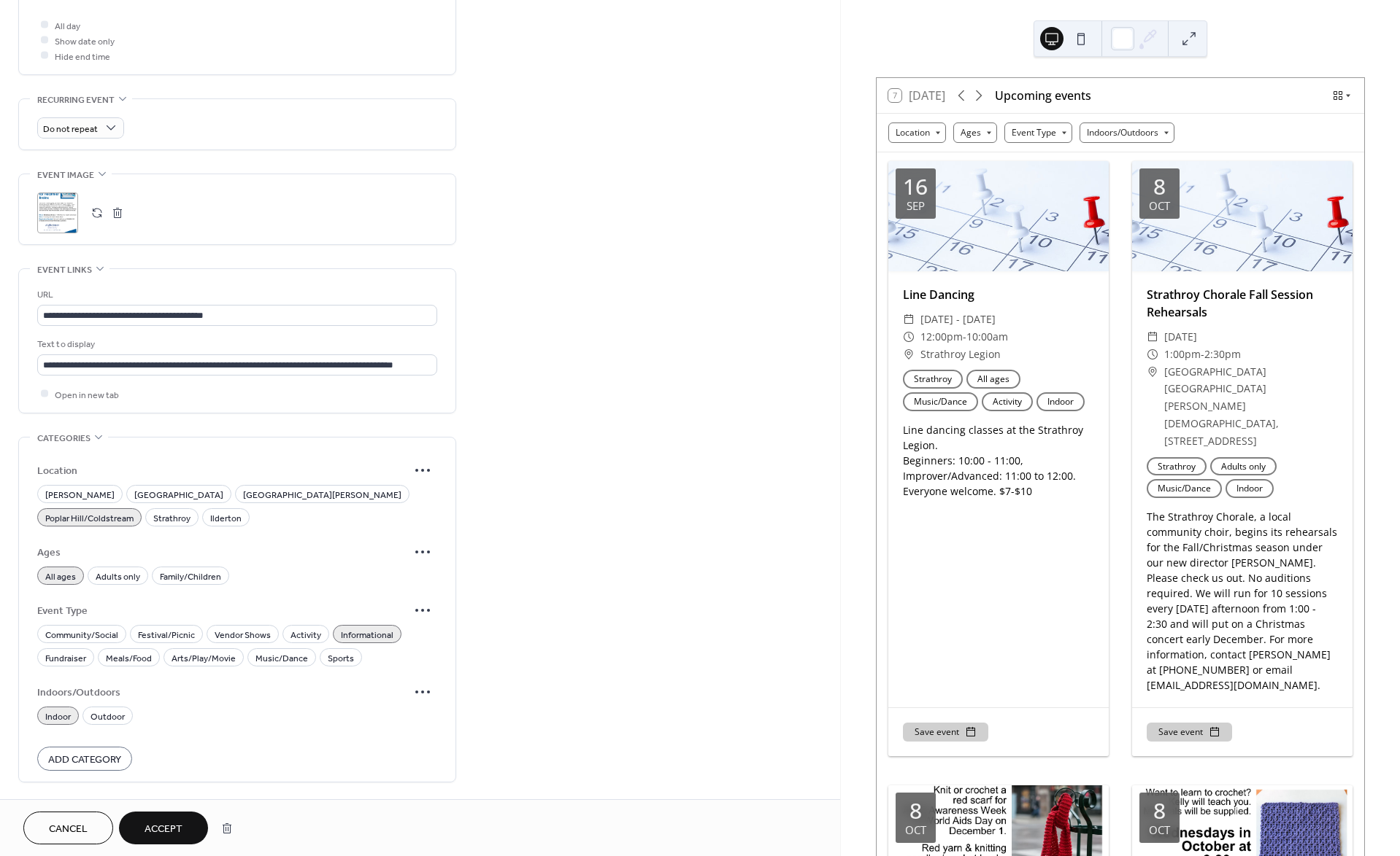
click at [176, 822] on span "Accept" at bounding box center [163, 829] width 38 height 15
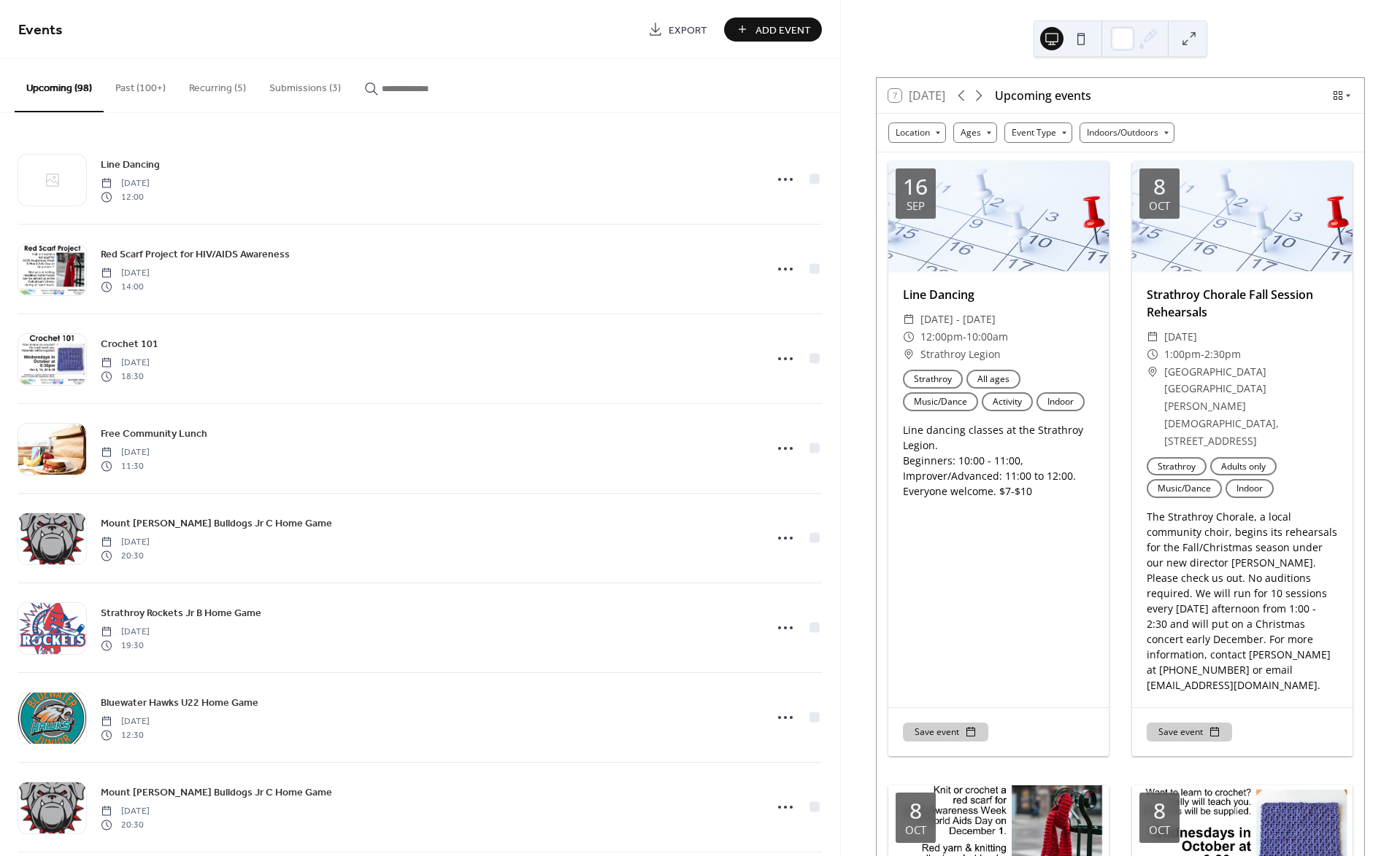
click at [314, 88] on button "Submissions (3)" at bounding box center [305, 85] width 95 height 52
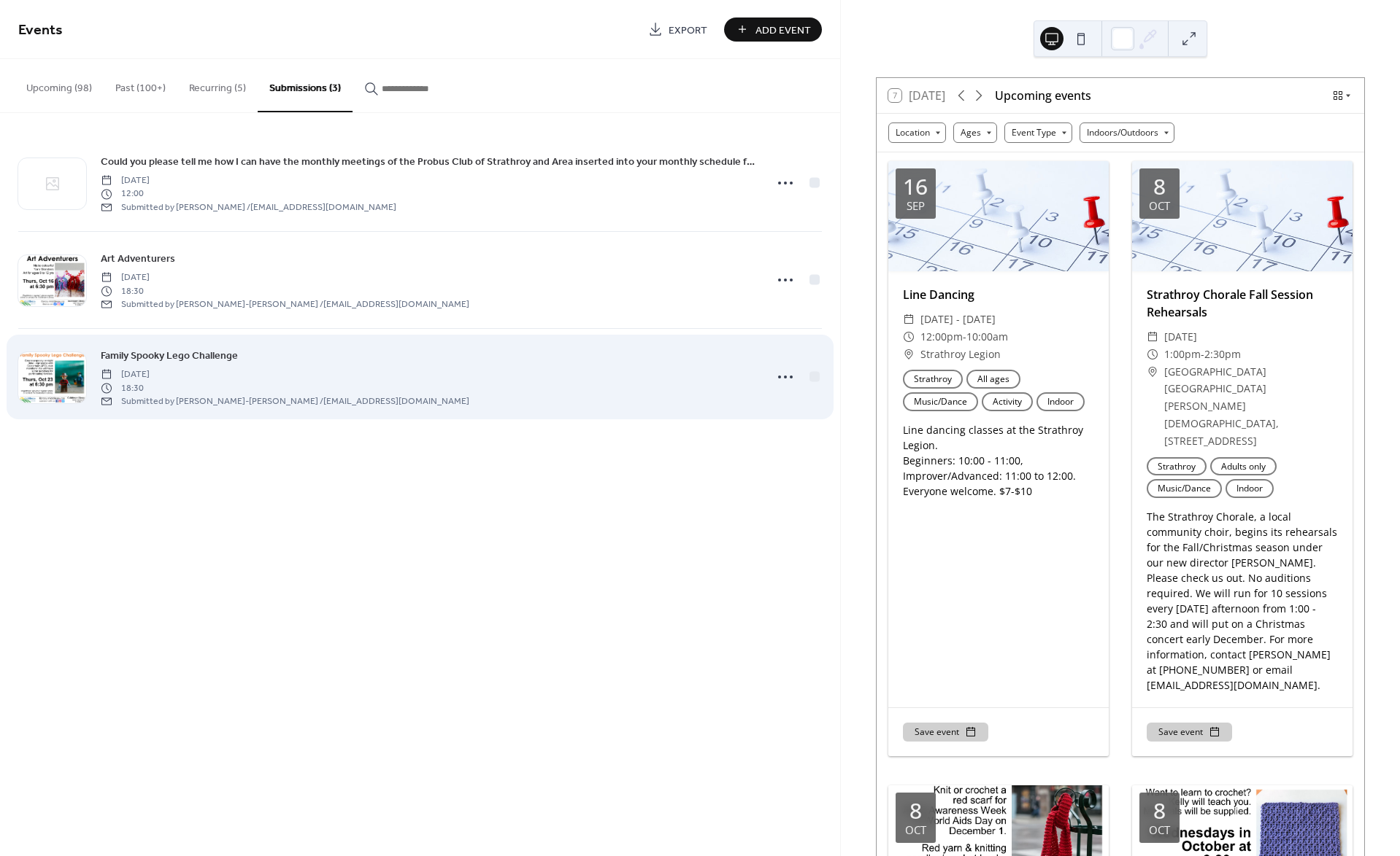
click at [162, 352] on span "Family Spooky Lego Challenge" at bounding box center [169, 356] width 137 height 15
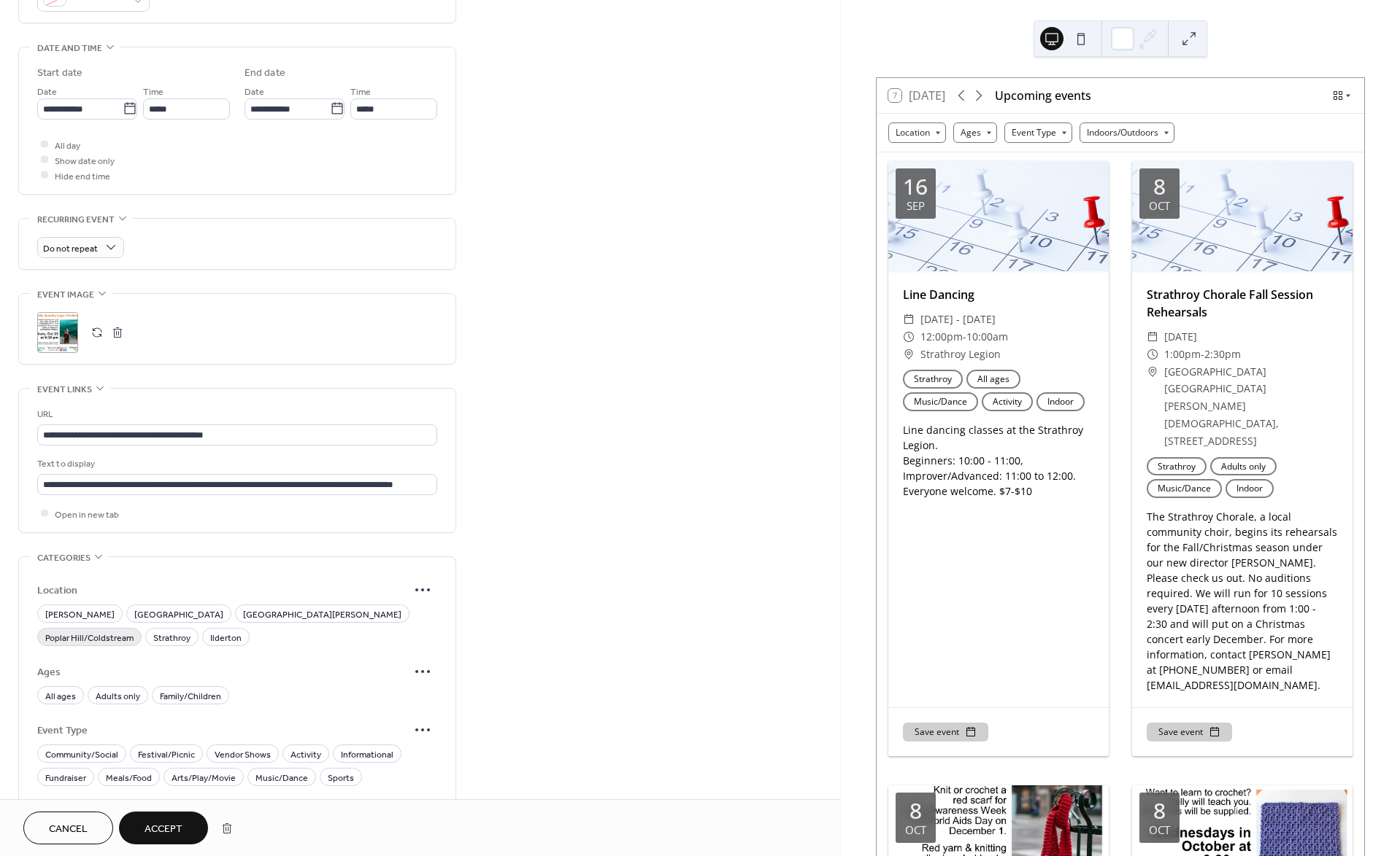
scroll to position [572, 0]
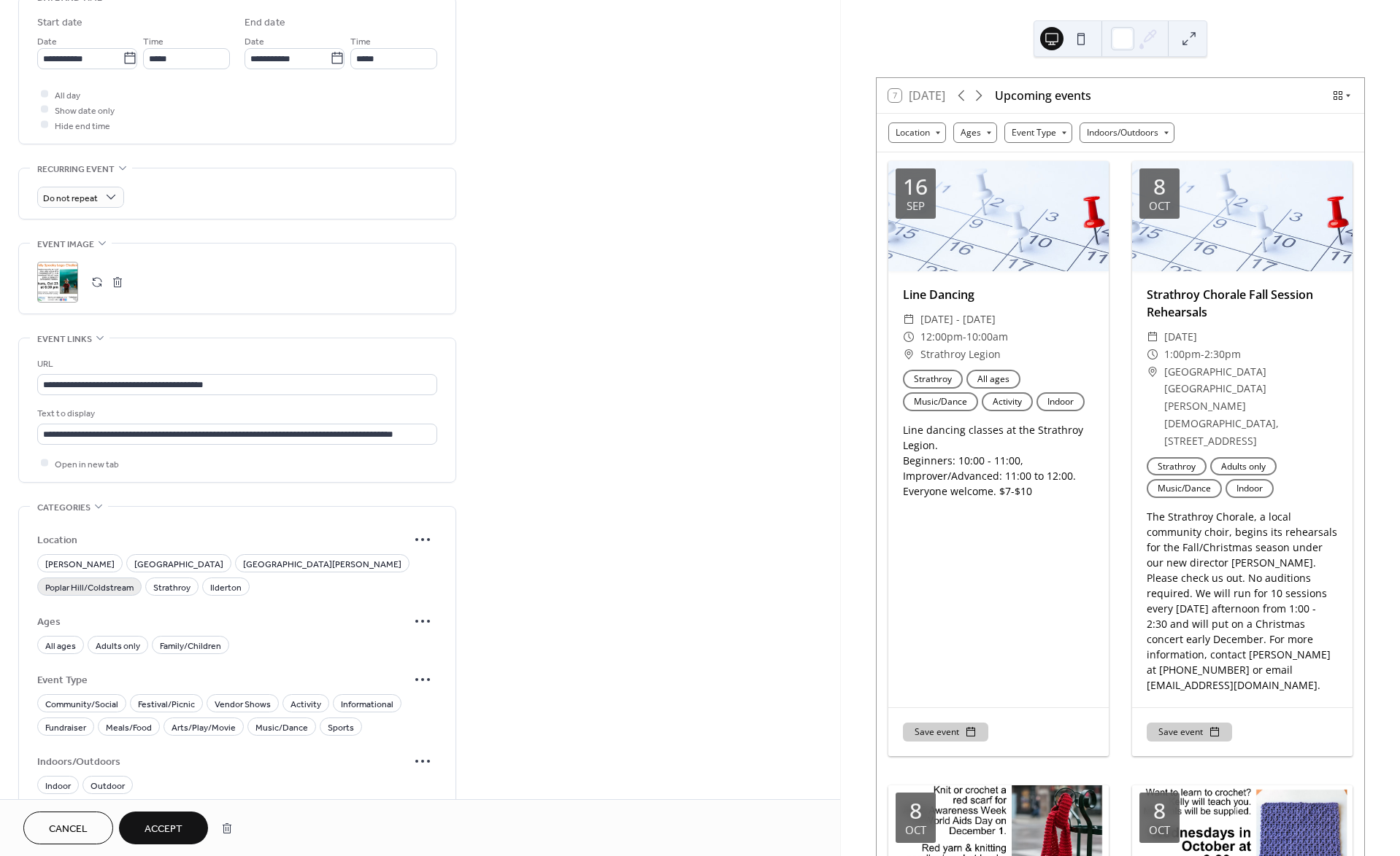
click at [133, 580] on span "Poplar Hill/Coldstream" at bounding box center [89, 587] width 89 height 15
click at [192, 638] on span "Family/Children" at bounding box center [190, 646] width 61 height 15
drag, startPoint x: 306, startPoint y: 701, endPoint x: 170, endPoint y: 751, distance: 144.9
click at [305, 702] on span "Activity" at bounding box center [306, 704] width 31 height 15
drag, startPoint x: 54, startPoint y: 781, endPoint x: 153, endPoint y: 806, distance: 102.1
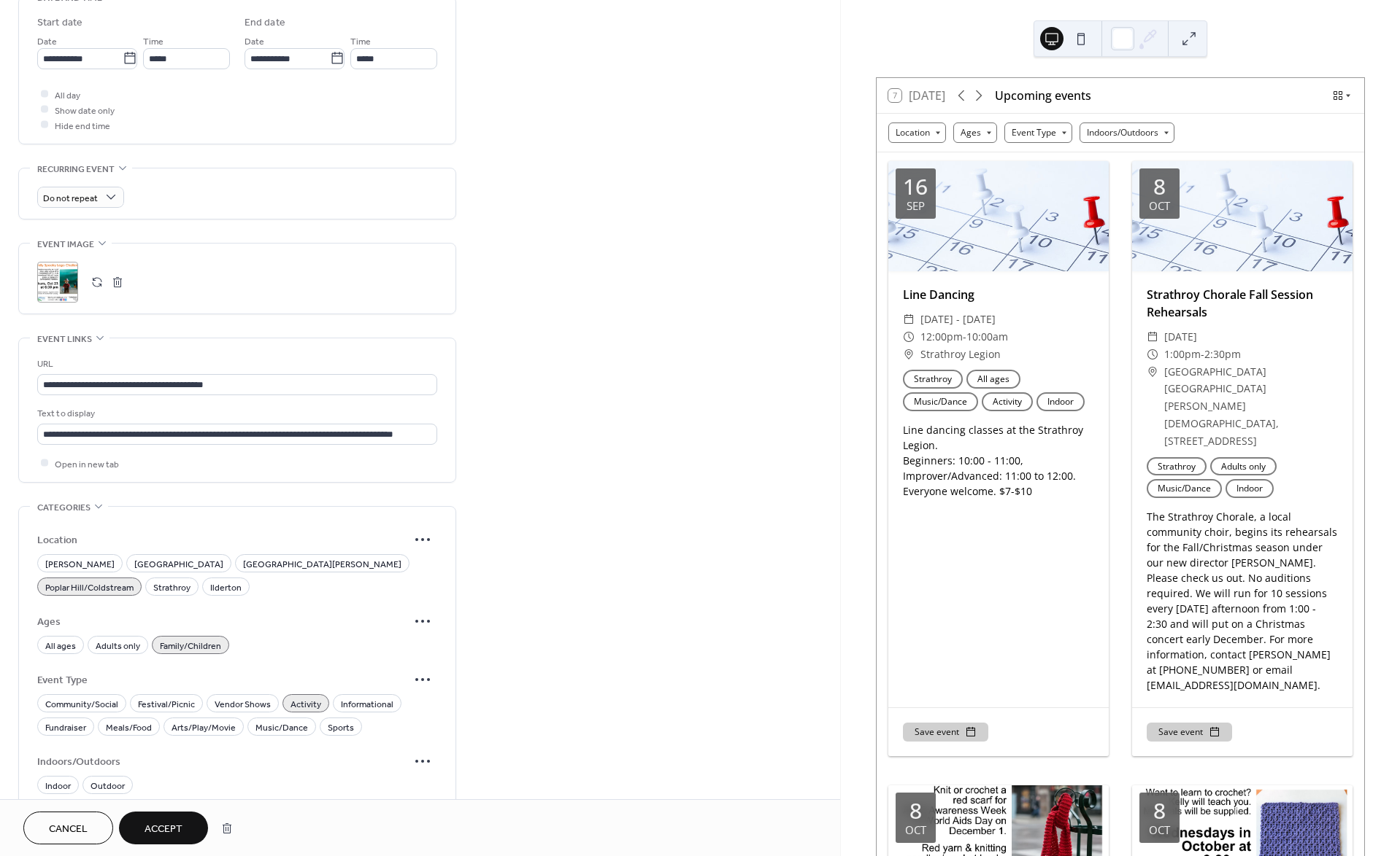
click at [53, 781] on span "Indoor" at bounding box center [58, 785] width 25 height 15
click at [168, 822] on span "Accept" at bounding box center [163, 829] width 38 height 15
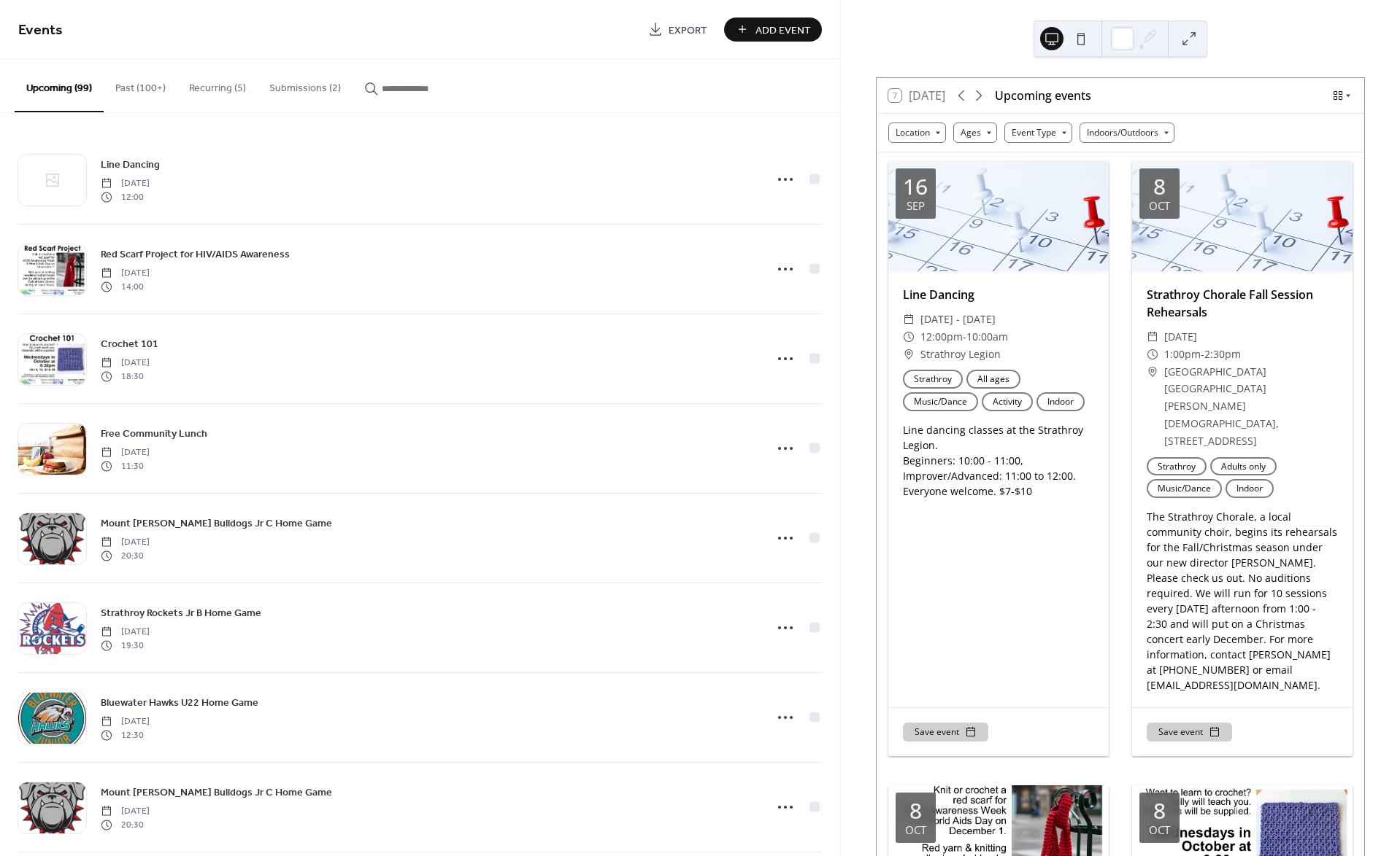
click at [297, 84] on button "Submissions (2)" at bounding box center [305, 85] width 95 height 52
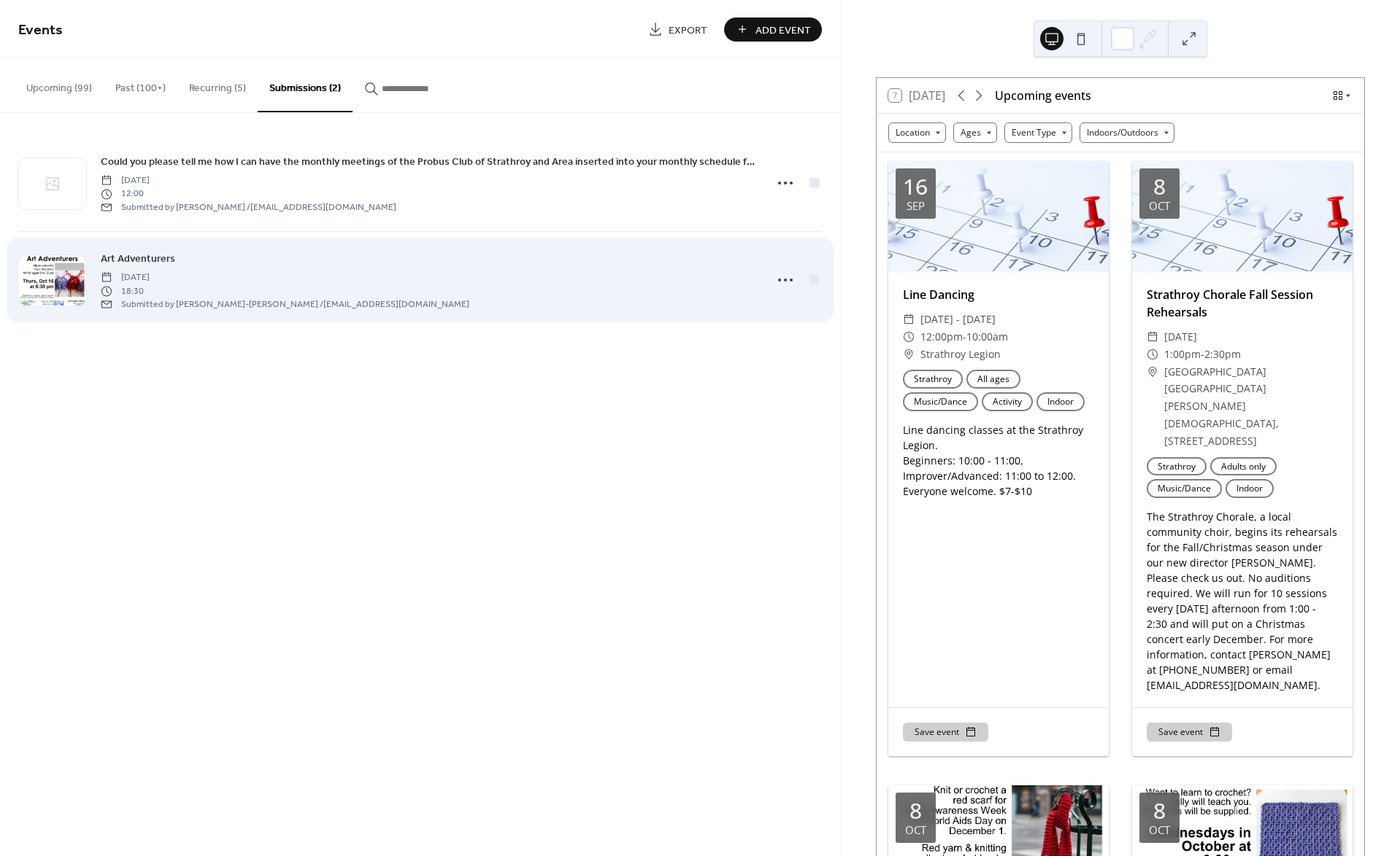
drag, startPoint x: 218, startPoint y: 268, endPoint x: 134, endPoint y: 251, distance: 85.7
click at [217, 271] on span "[DATE]" at bounding box center [285, 278] width 369 height 13
click at [134, 252] on span "Art Adventurers" at bounding box center [138, 259] width 75 height 15
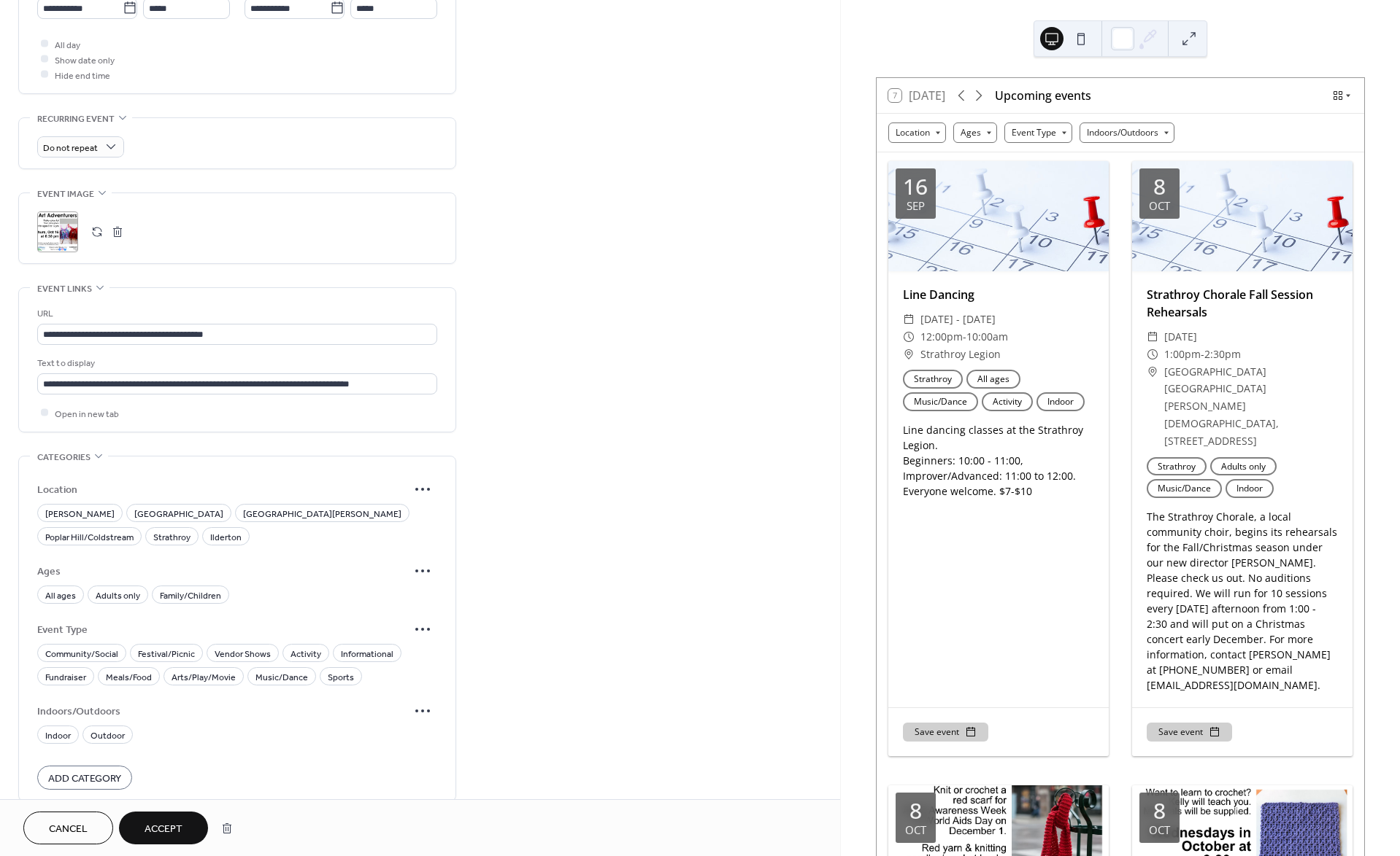
scroll to position [631, 0]
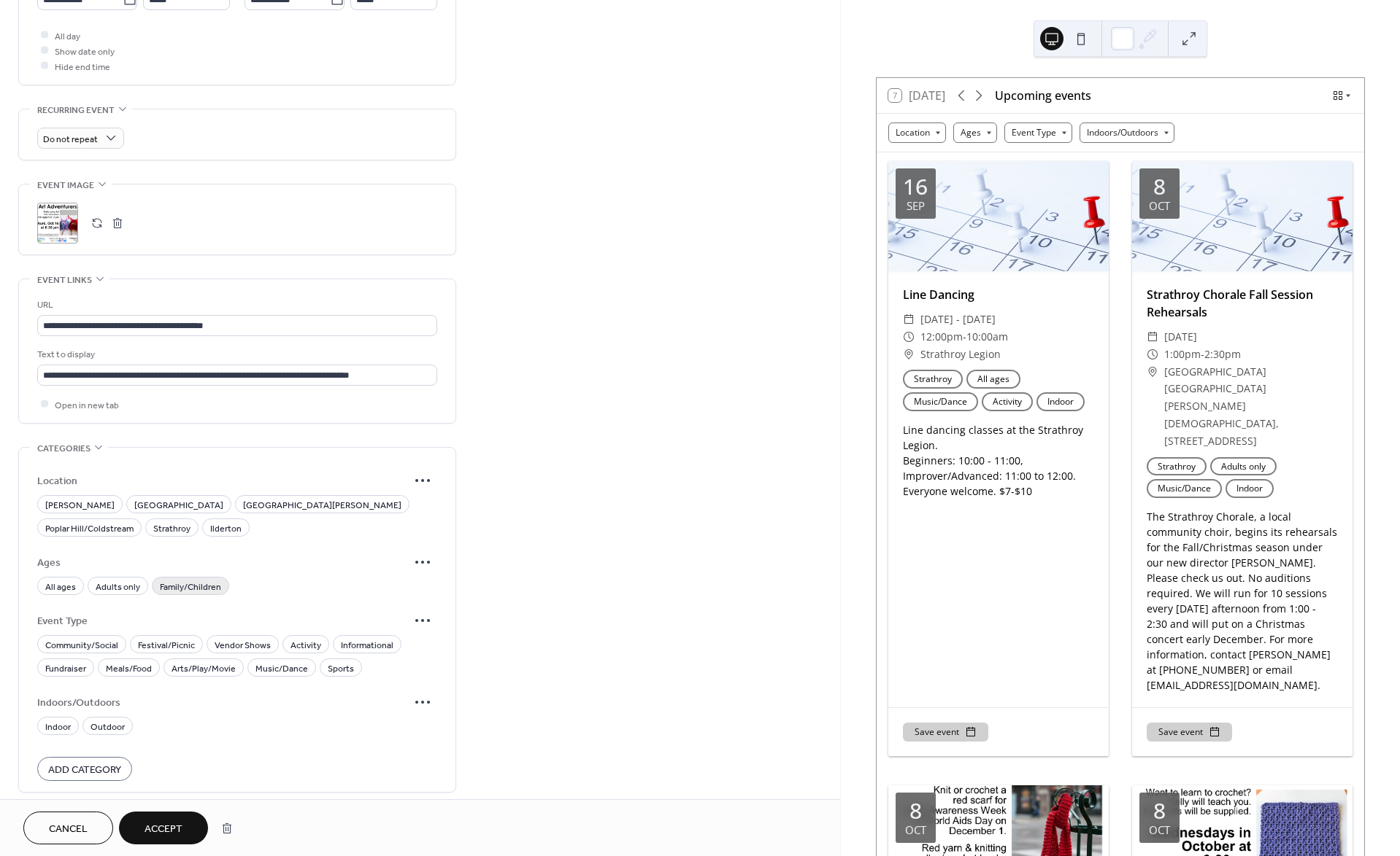
click at [193, 581] on span "Family/Children" at bounding box center [190, 586] width 61 height 15
click at [133, 521] on span "Poplar Hill/Coldstream" at bounding box center [89, 528] width 89 height 15
drag, startPoint x: 303, startPoint y: 636, endPoint x: 289, endPoint y: 639, distance: 14.3
click at [300, 638] on span "Activity" at bounding box center [306, 645] width 31 height 15
drag, startPoint x: 54, startPoint y: 721, endPoint x: 69, endPoint y: 733, distance: 19.2
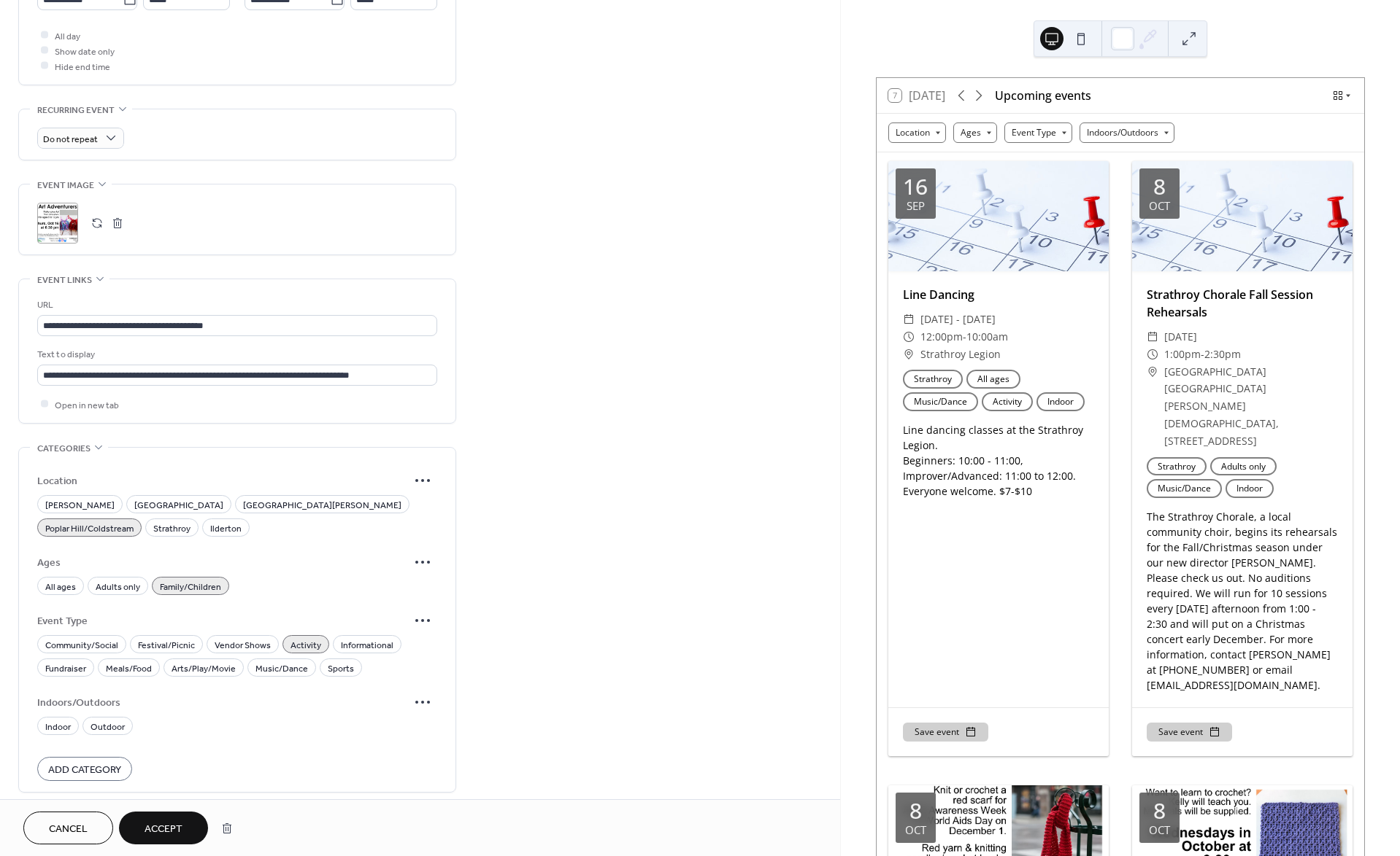
click at [54, 722] on span "Indoor" at bounding box center [58, 727] width 25 height 15
click at [114, 764] on span "Add Category" at bounding box center [85, 770] width 73 height 15
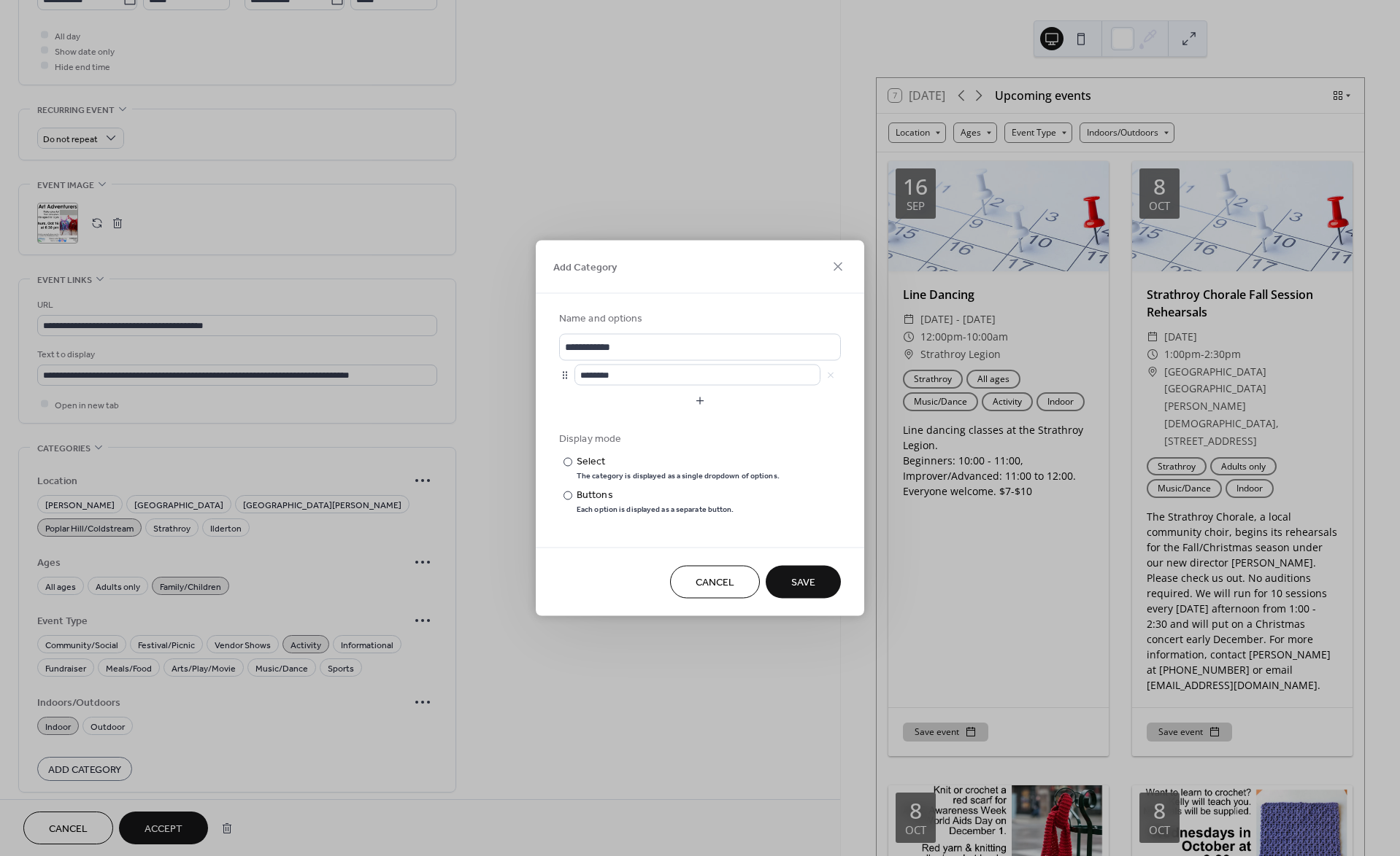
drag, startPoint x: 715, startPoint y: 572, endPoint x: 478, endPoint y: 749, distance: 295.8
click at [709, 574] on button "Cancel" at bounding box center [715, 582] width 89 height 32
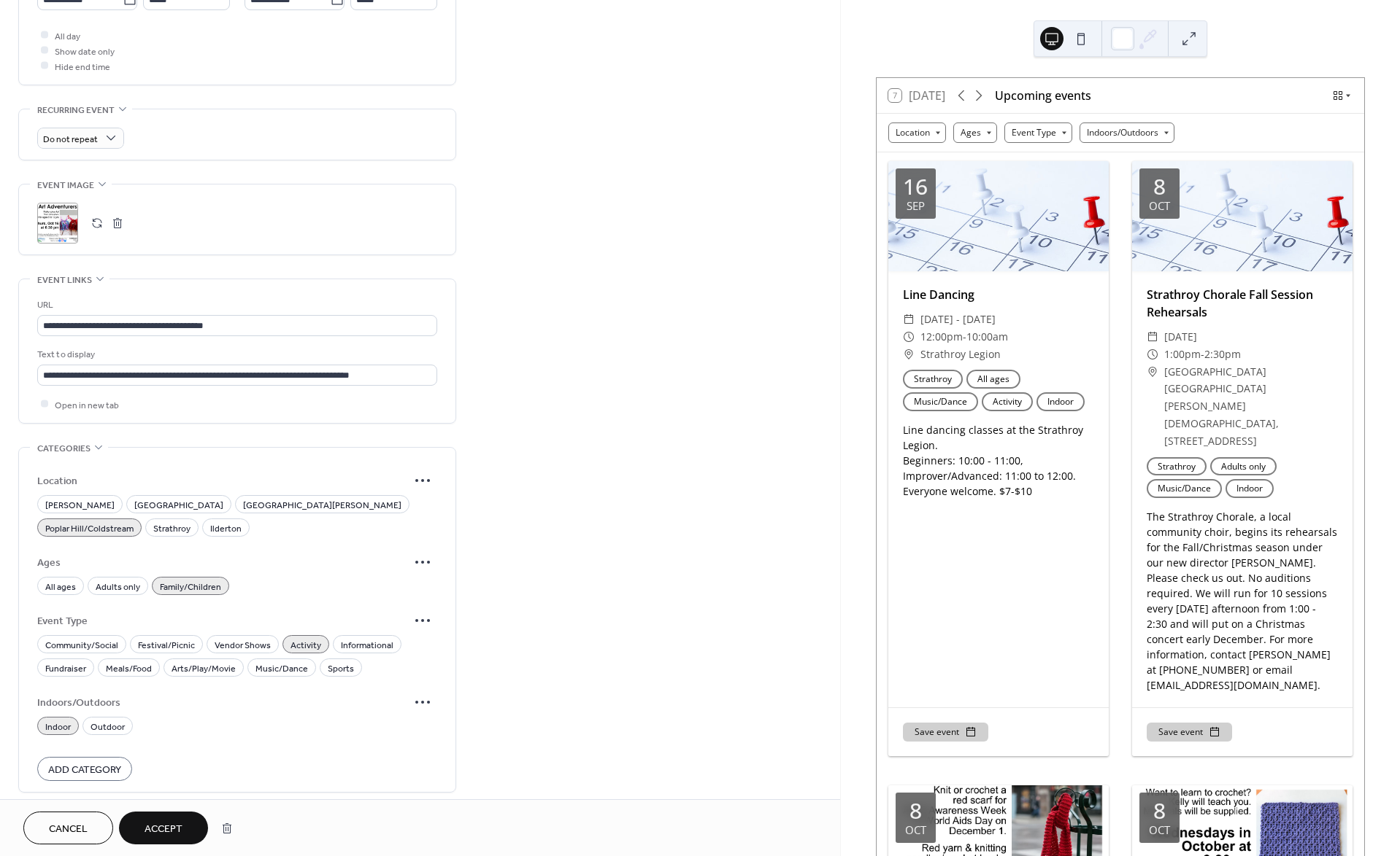
click at [182, 828] on span "Accept" at bounding box center [163, 829] width 38 height 15
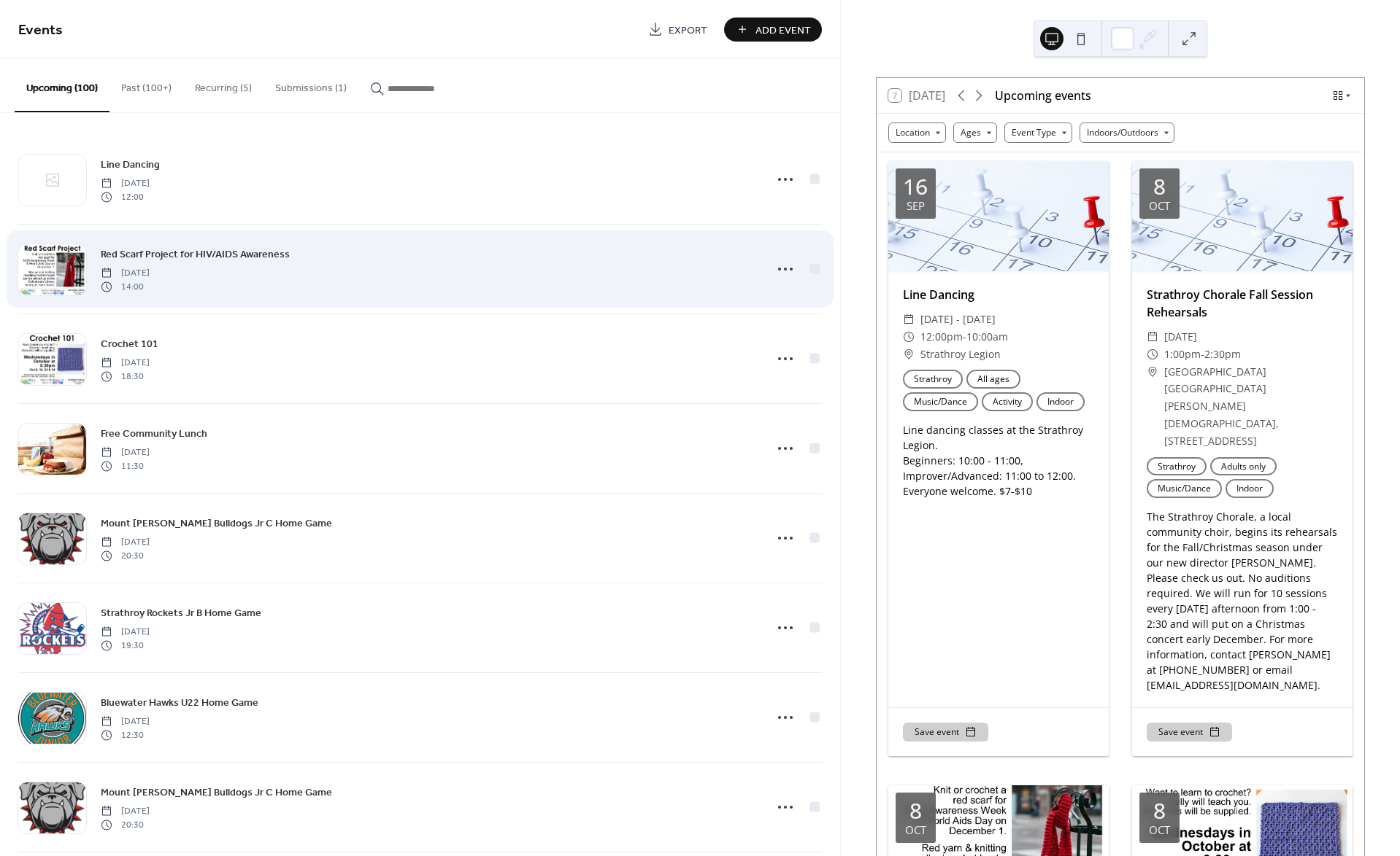
click at [260, 253] on span "Red Scarf Project for HIV/AIDS Awareness" at bounding box center [195, 254] width 189 height 15
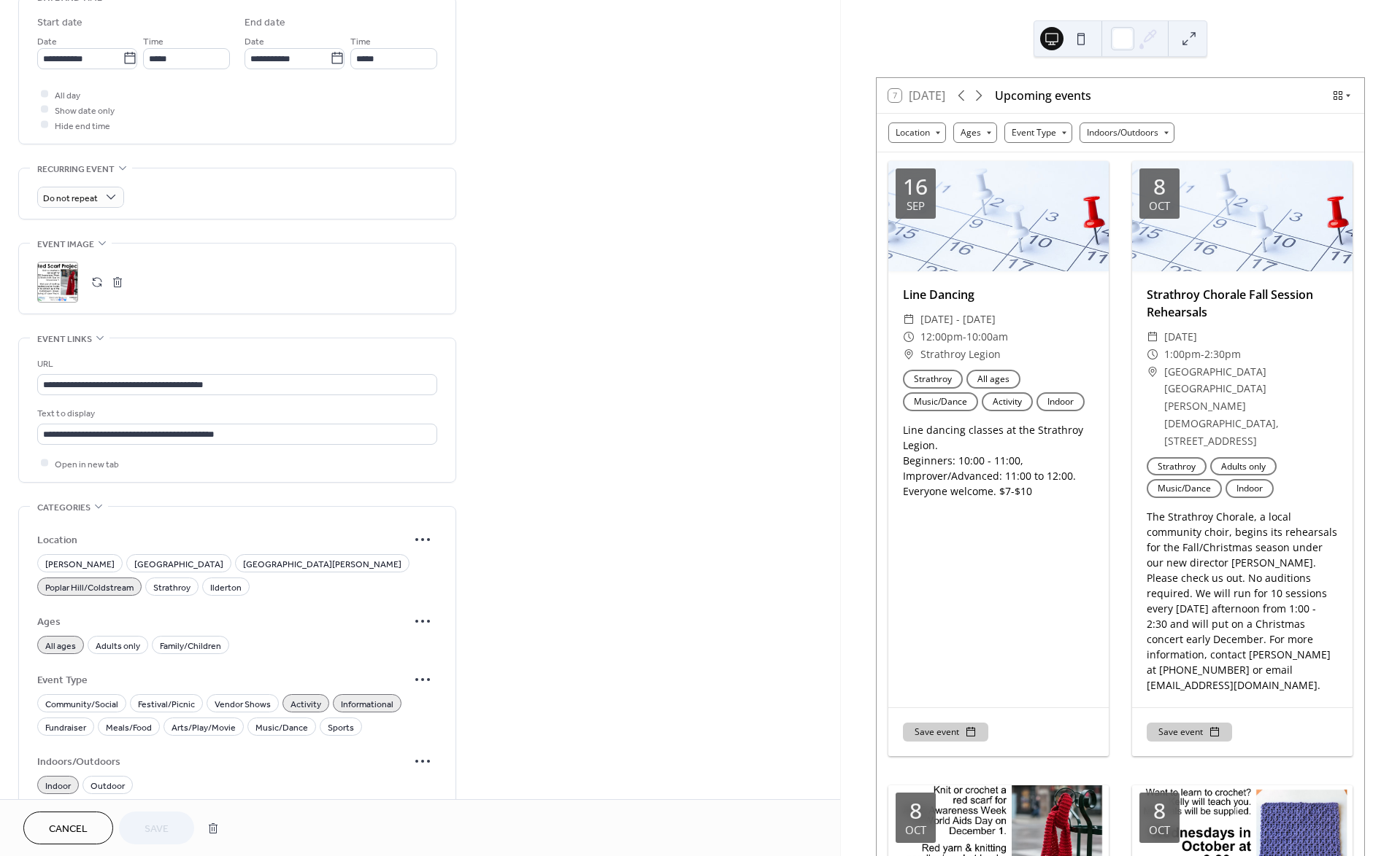
scroll to position [690, 0]
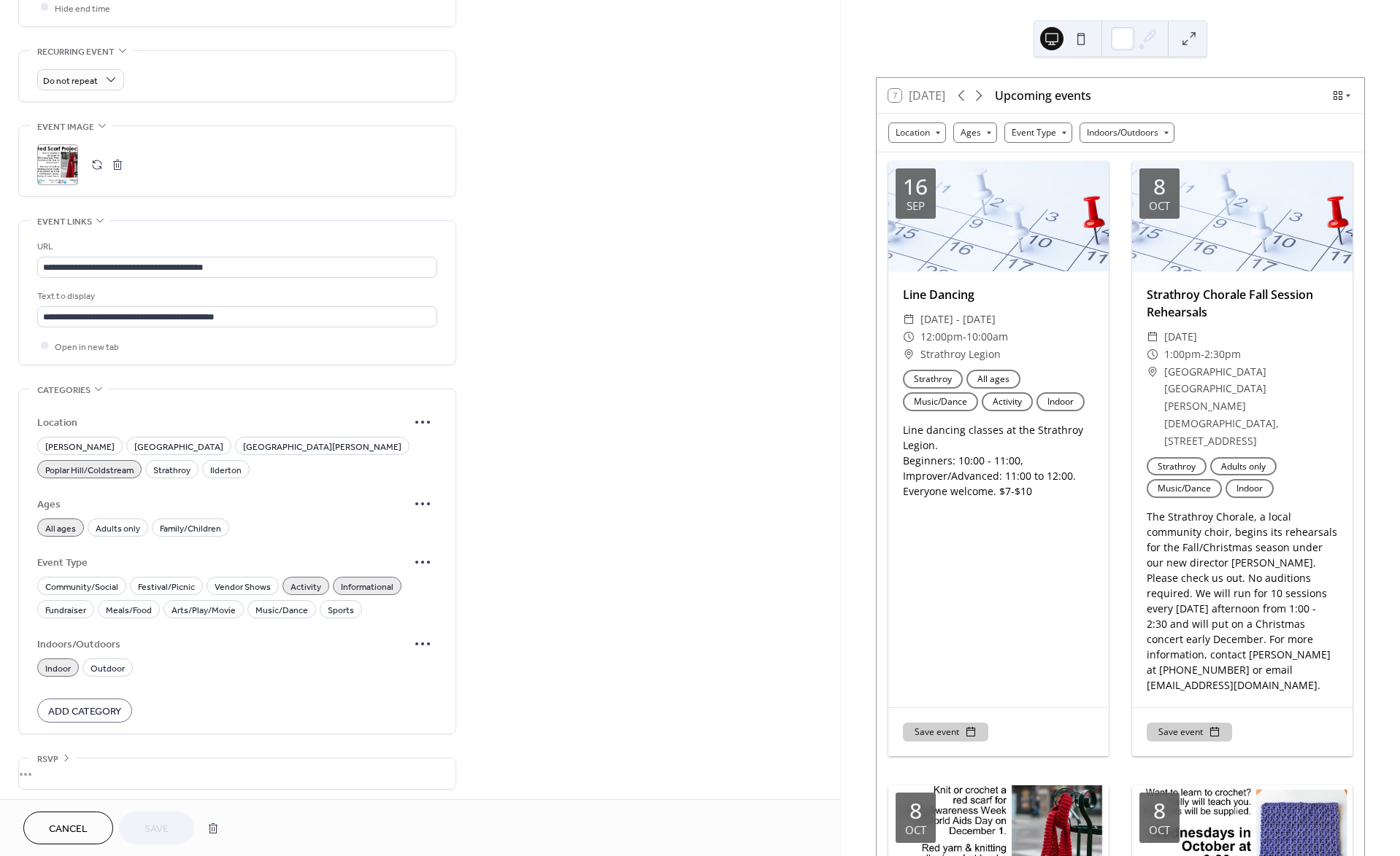
click at [354, 579] on span "Informational" at bounding box center [366, 586] width 53 height 15
click at [171, 828] on button "Save" at bounding box center [156, 828] width 76 height 32
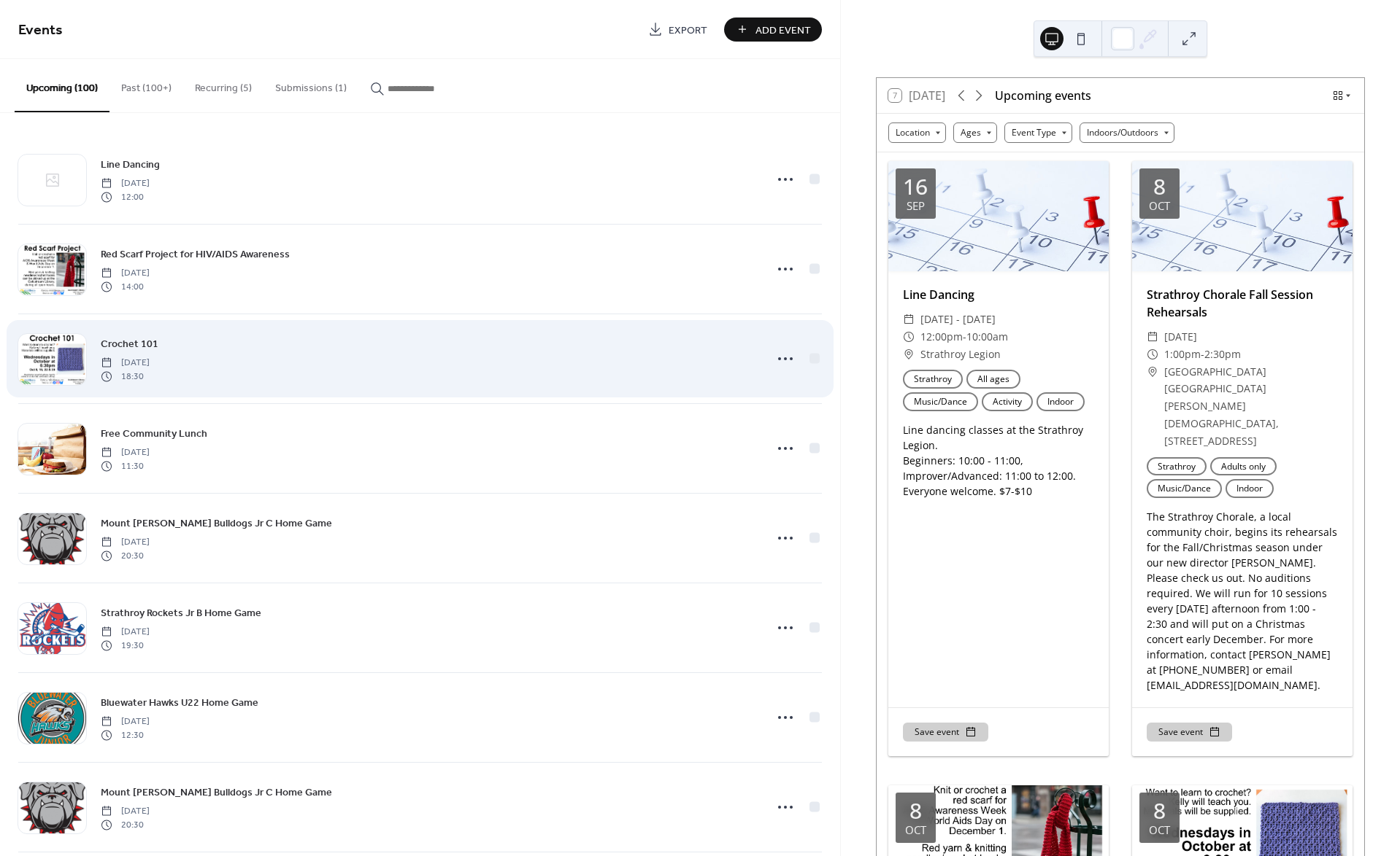
click at [266, 345] on div "Crochet 101 Wednesday, October 8, 2025 18:30" at bounding box center [428, 358] width 655 height 46
click at [137, 344] on span "Crochet 101" at bounding box center [129, 344] width 58 height 15
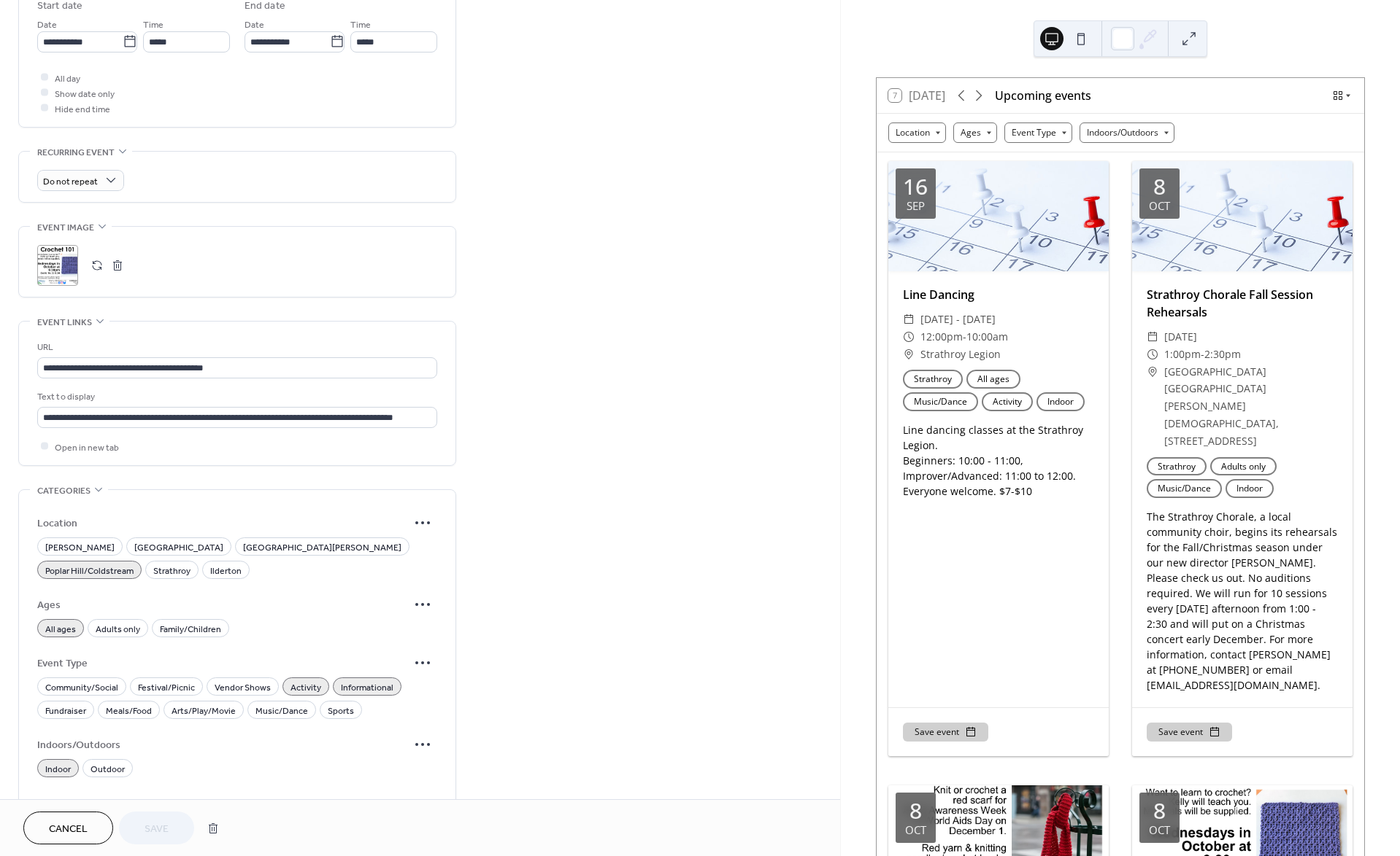
scroll to position [651, 0]
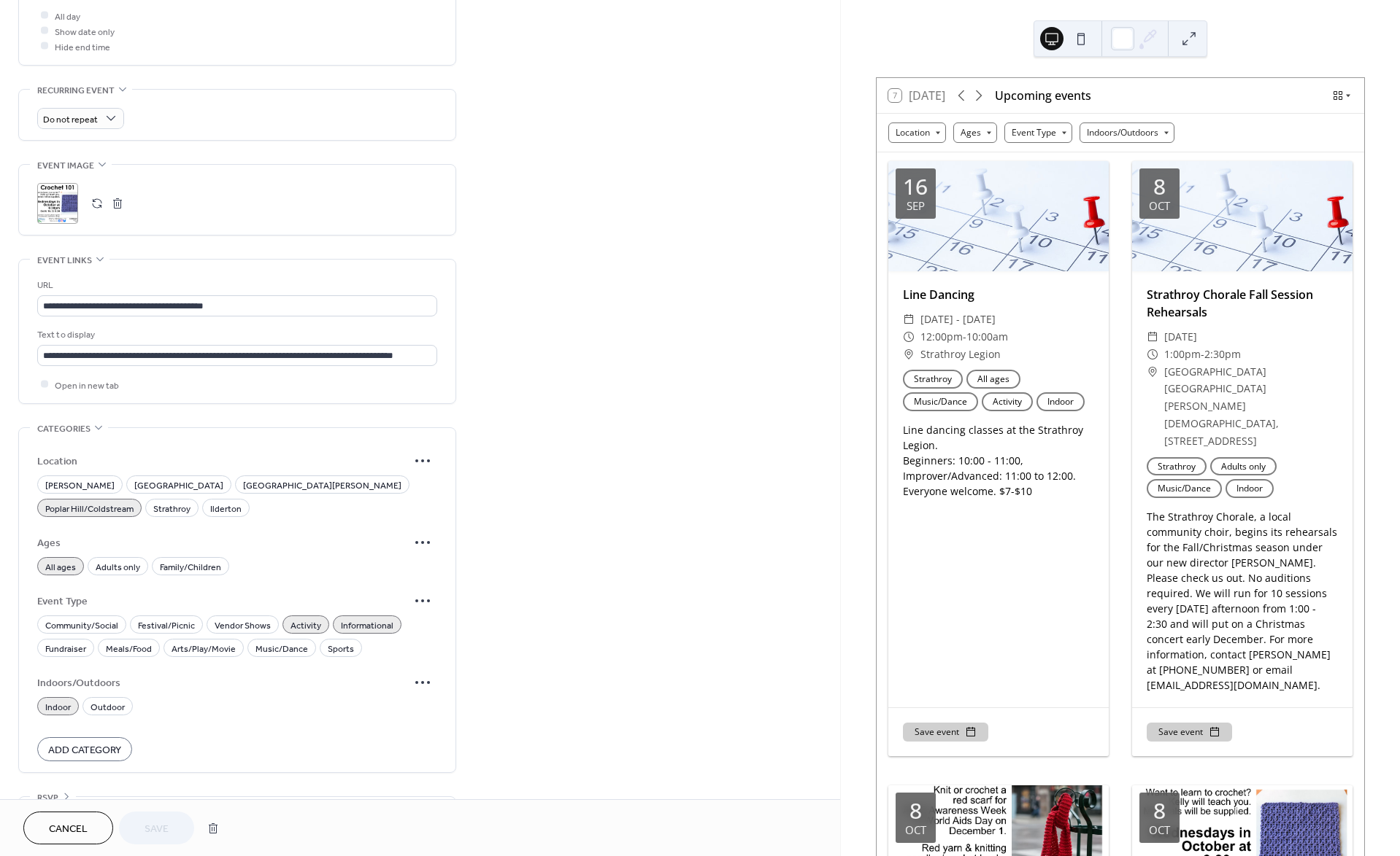
click at [355, 618] on span "Informational" at bounding box center [366, 625] width 53 height 15
drag, startPoint x: 156, startPoint y: 832, endPoint x: 162, endPoint y: 826, distance: 8.5
click at [155, 832] on span "Save" at bounding box center [157, 829] width 24 height 15
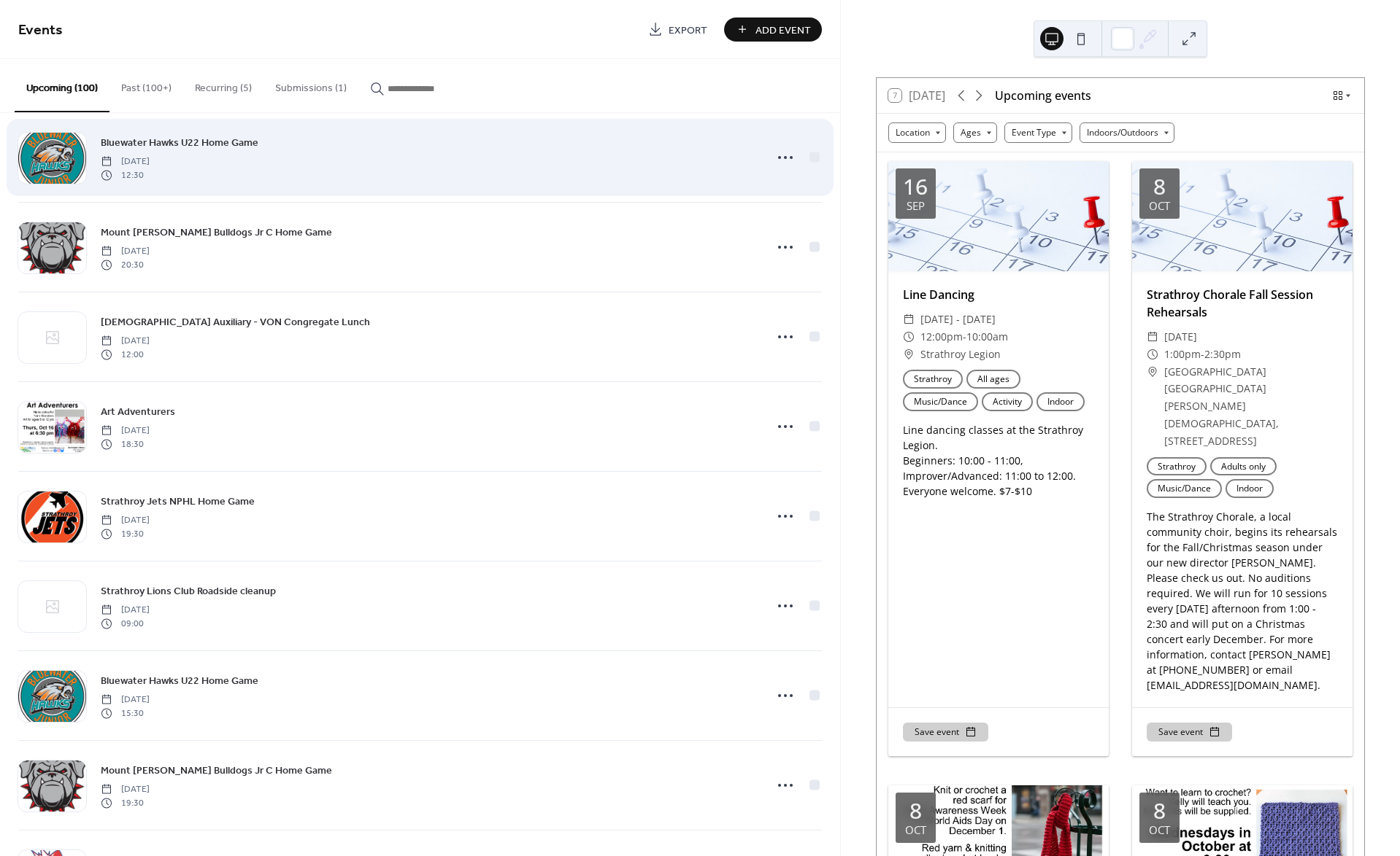
scroll to position [563, 0]
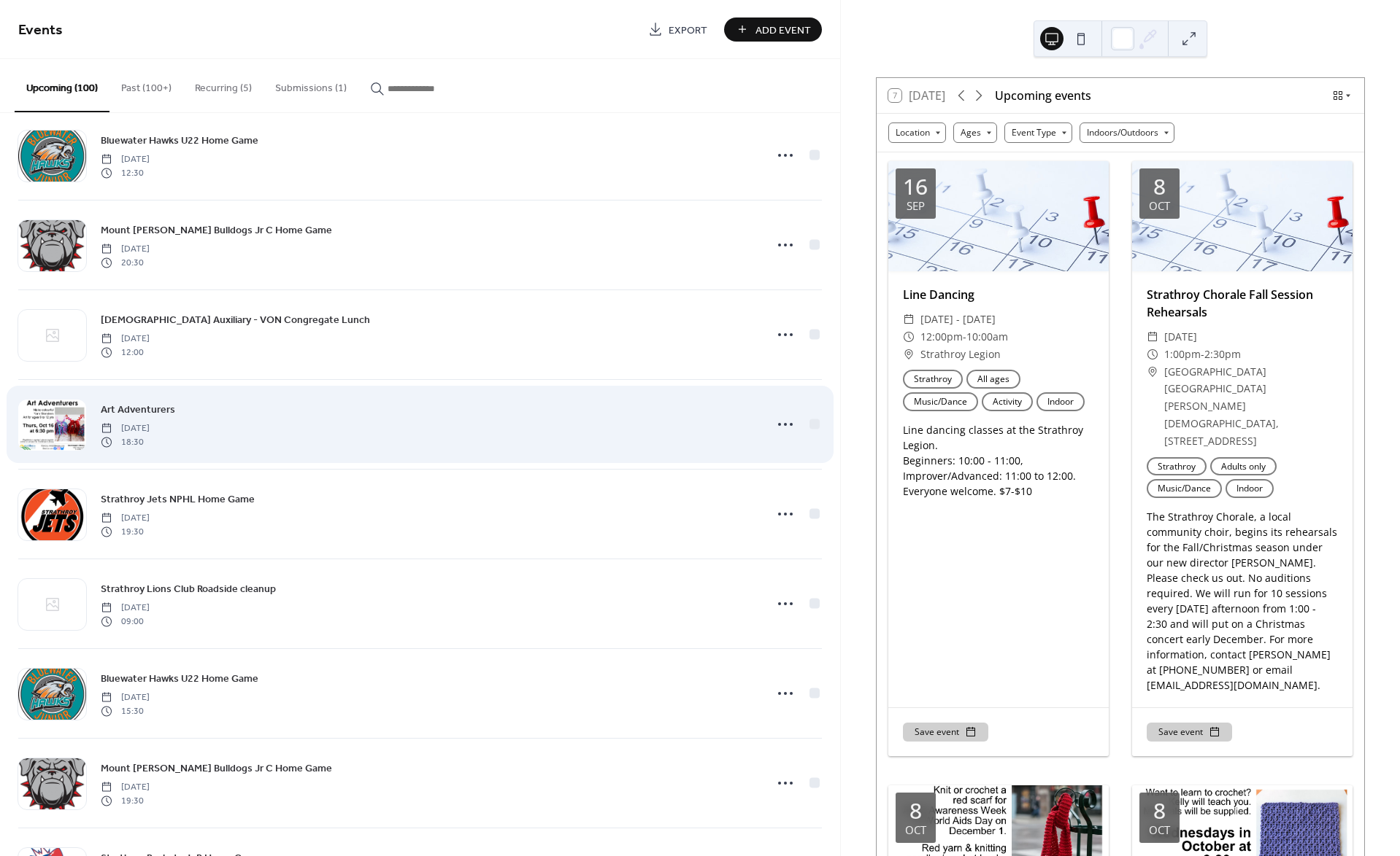
click at [75, 416] on div at bounding box center [52, 425] width 68 height 51
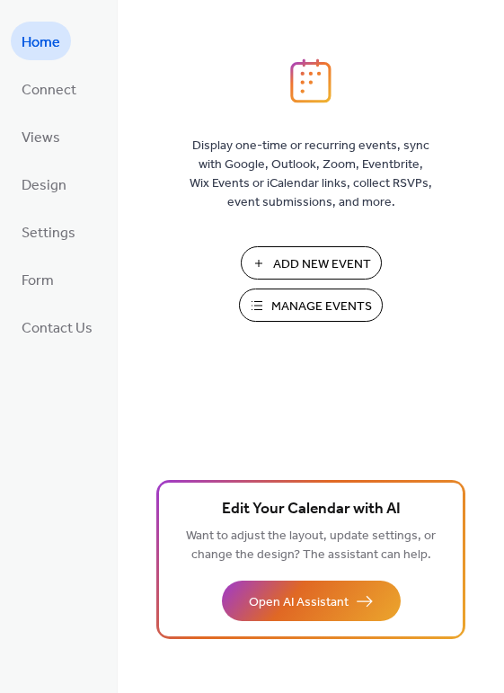
click at [286, 303] on span "Manage Events" at bounding box center [321, 306] width 101 height 19
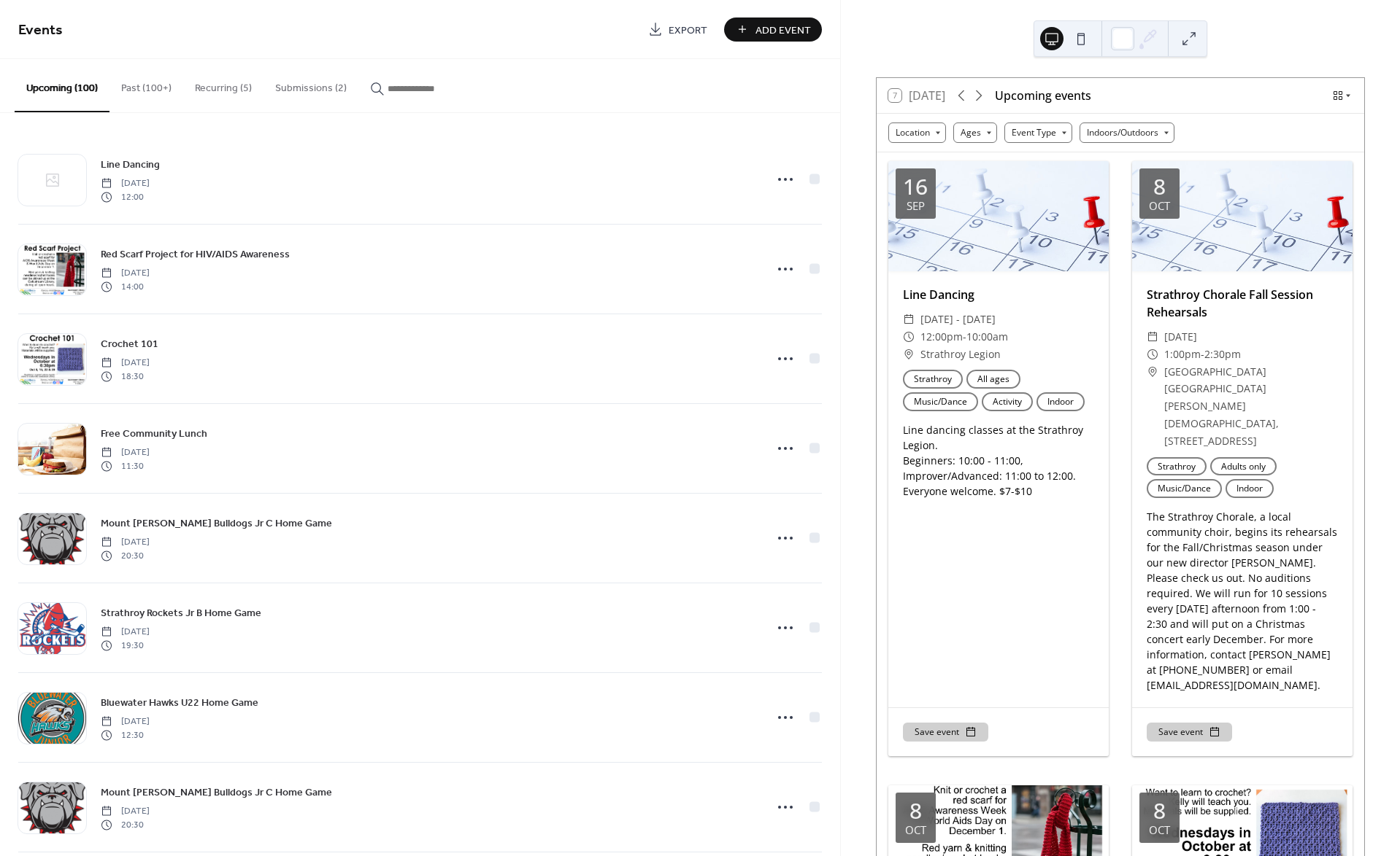
click at [293, 87] on button "Submissions (2)" at bounding box center [310, 85] width 95 height 52
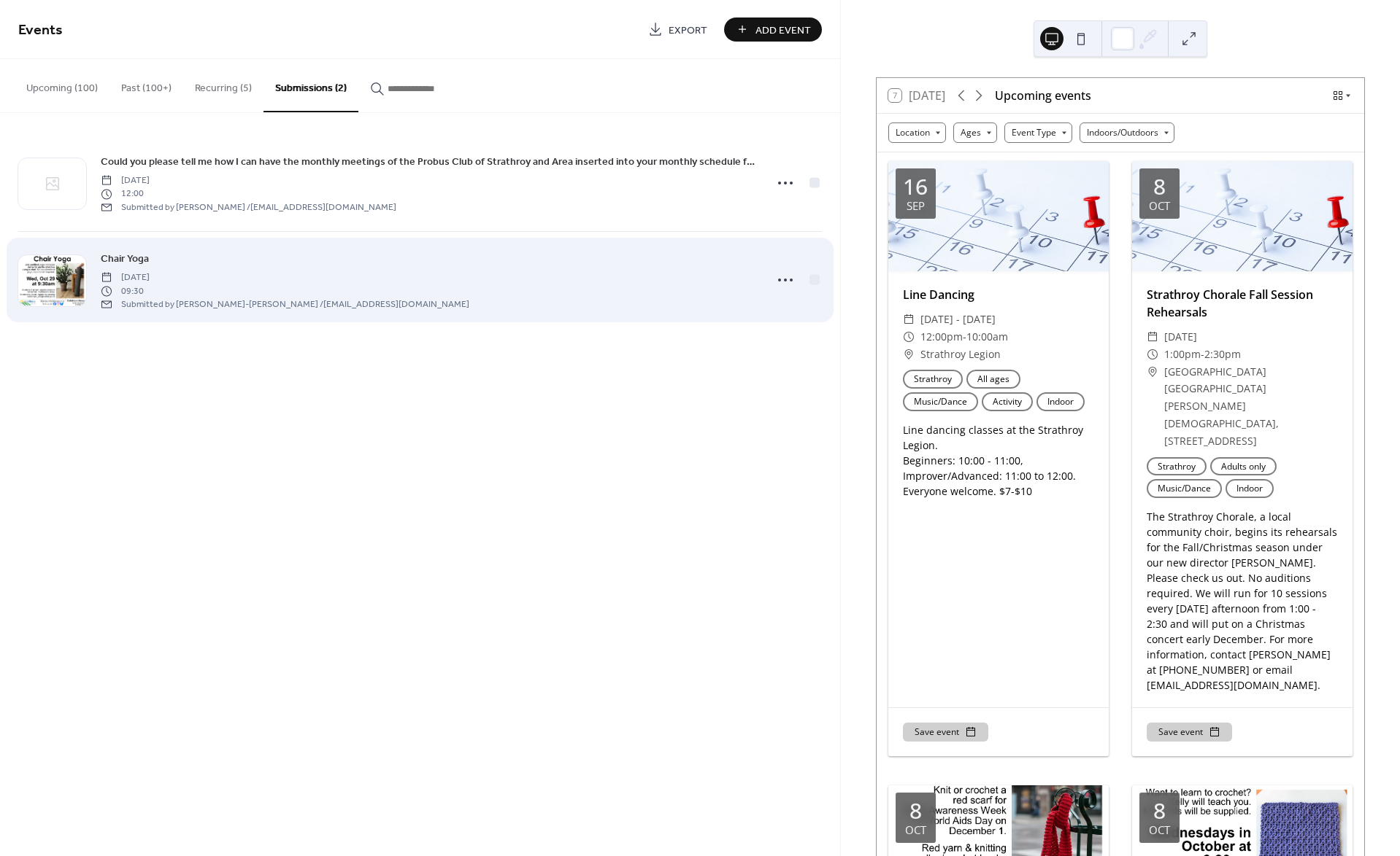
click at [271, 257] on div "Chair Yoga [DATE] 09:30 Submitted by [PERSON_NAME]-[PERSON_NAME] / [EMAIL_ADDRE…" at bounding box center [428, 280] width 655 height 60
click at [121, 255] on span "Chair Yoga" at bounding box center [124, 259] width 48 height 15
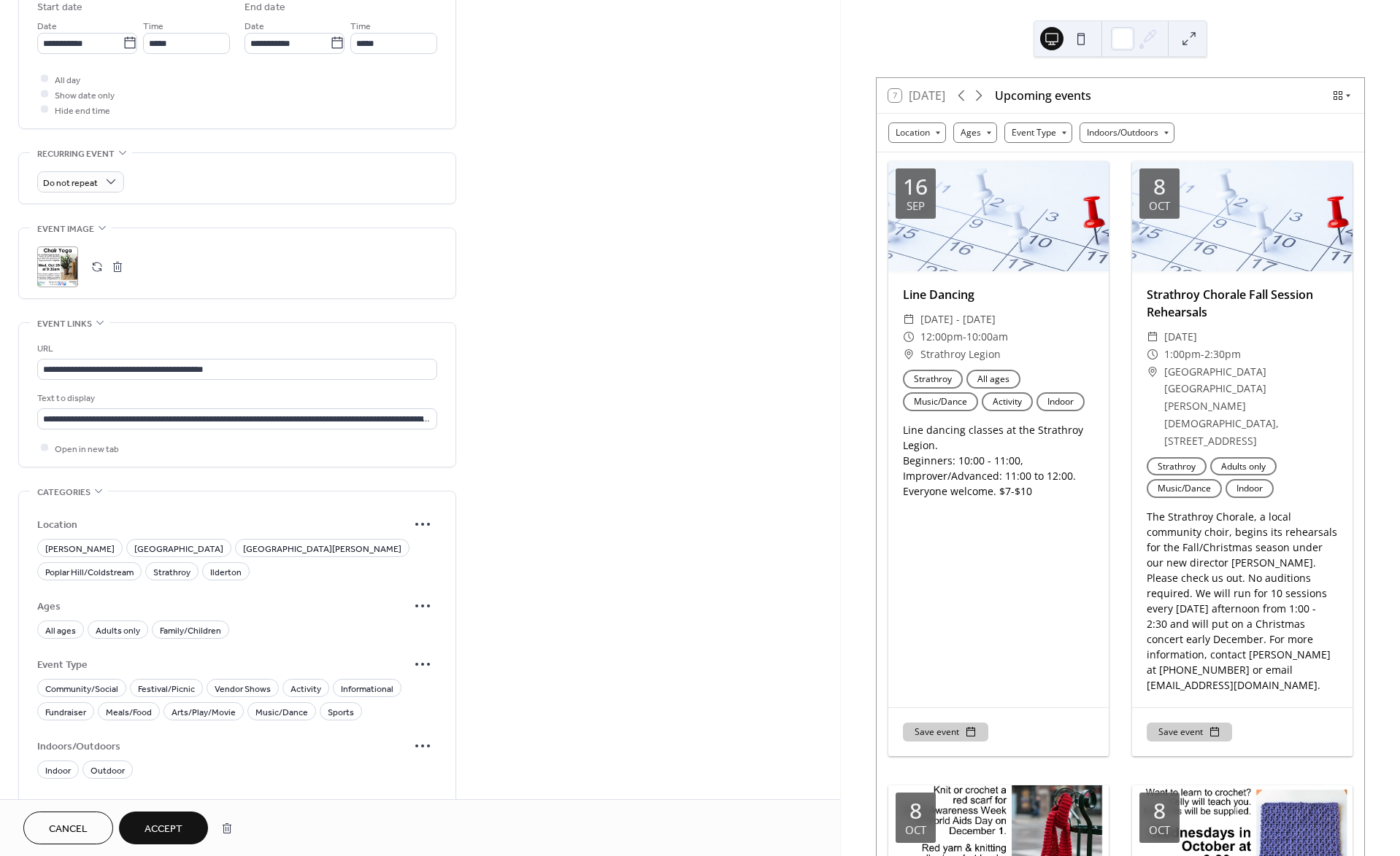
scroll to position [589, 0]
click at [133, 563] on span "Poplar Hill/Coldstream" at bounding box center [89, 570] width 89 height 15
click at [63, 625] on span "All ages" at bounding box center [61, 629] width 31 height 15
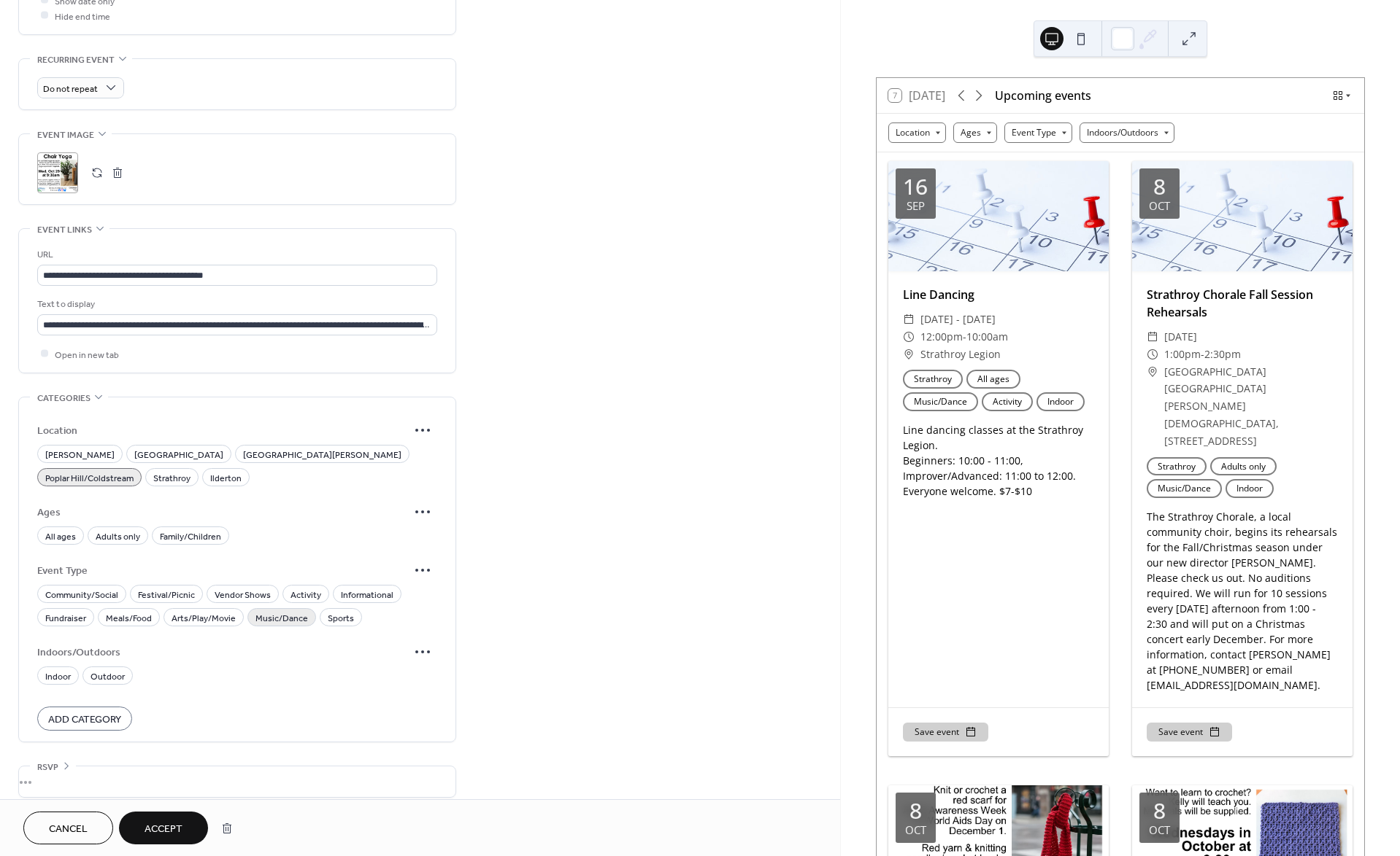
scroll to position [690, 0]
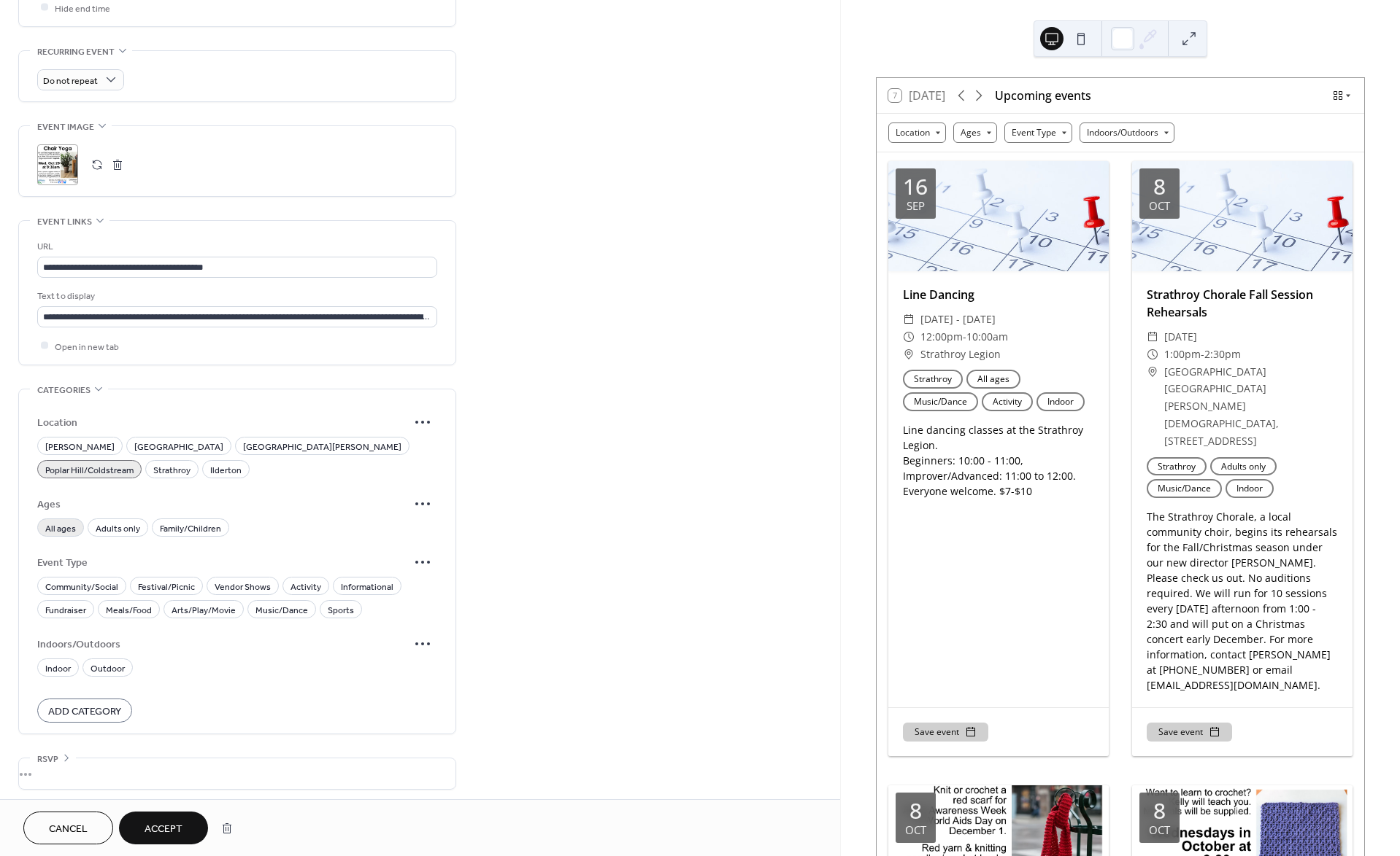
click at [61, 525] on span "All ages" at bounding box center [61, 528] width 31 height 15
click at [301, 580] on span "Activity" at bounding box center [306, 586] width 31 height 15
drag, startPoint x: 56, startPoint y: 663, endPoint x: 84, endPoint y: 694, distance: 41.8
click at [56, 663] on span "Indoor" at bounding box center [58, 668] width 25 height 15
click at [174, 827] on span "Accept" at bounding box center [163, 829] width 38 height 15
